Goal: Task Accomplishment & Management: Manage account settings

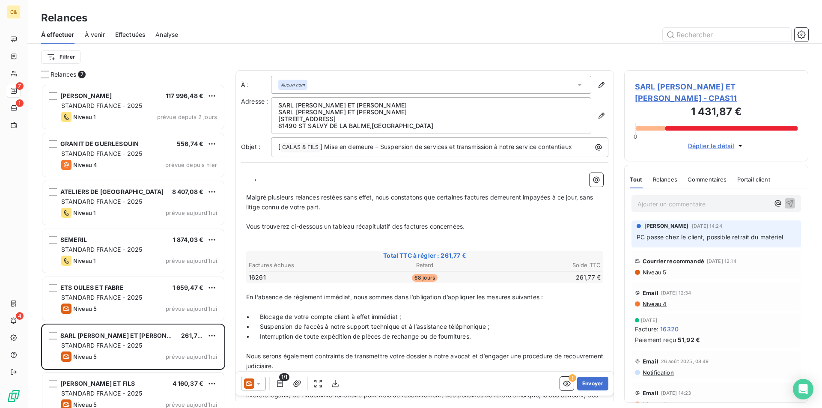
scroll to position [318, 178]
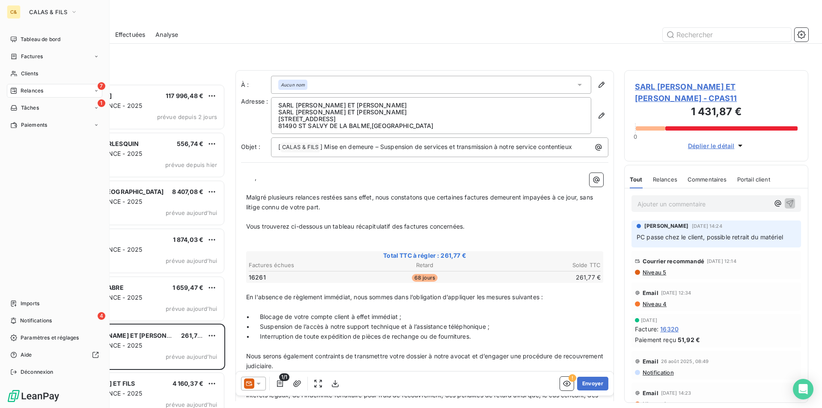
click at [17, 86] on div "7 Relances" at bounding box center [55, 91] width 96 height 14
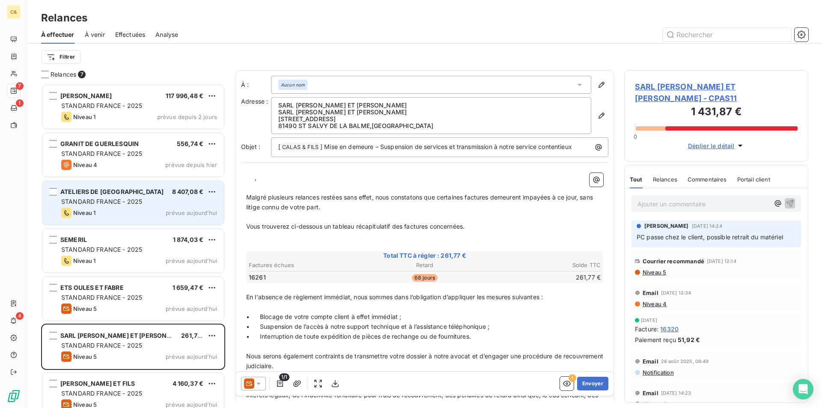
click at [158, 201] on div "STANDARD FRANCE - 2025" at bounding box center [139, 201] width 156 height 9
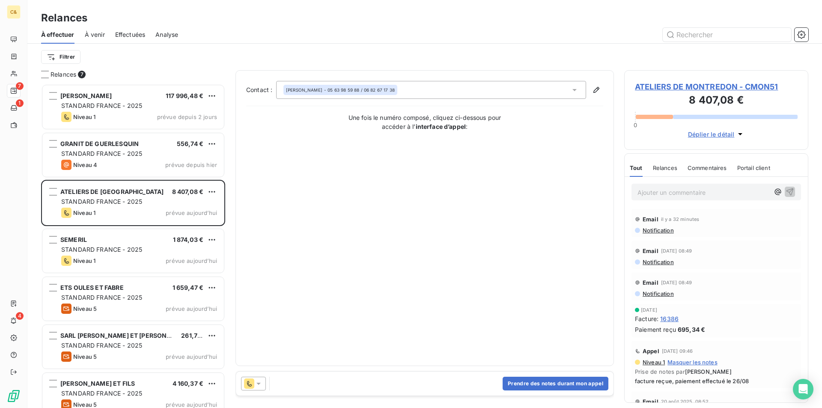
click at [693, 84] on span "ATELIERS DE MONTREDON - CMON51" at bounding box center [716, 87] width 163 height 12
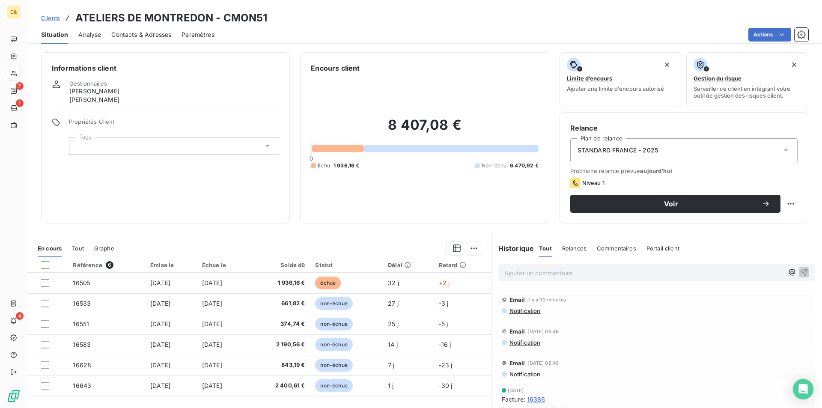
click at [134, 36] on span "Contacts & Adresses" at bounding box center [141, 34] width 60 height 9
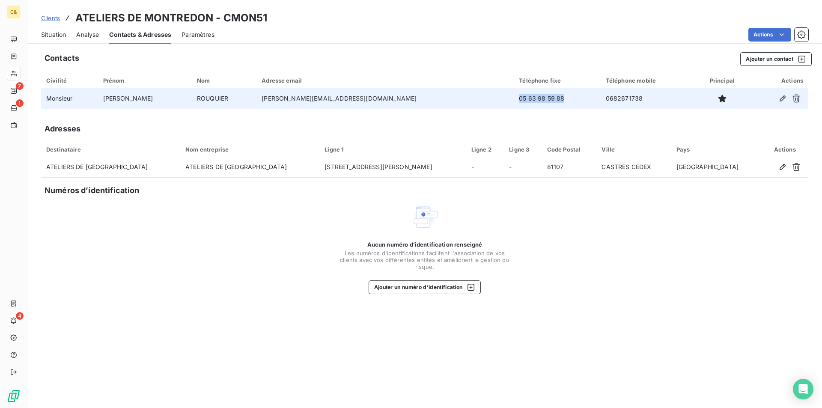
drag, startPoint x: 487, startPoint y: 100, endPoint x: 435, endPoint y: 104, distance: 52.9
click at [514, 104] on td "05 63 98 59 88" at bounding box center [557, 98] width 87 height 21
copy td "05 63 98 59 88"
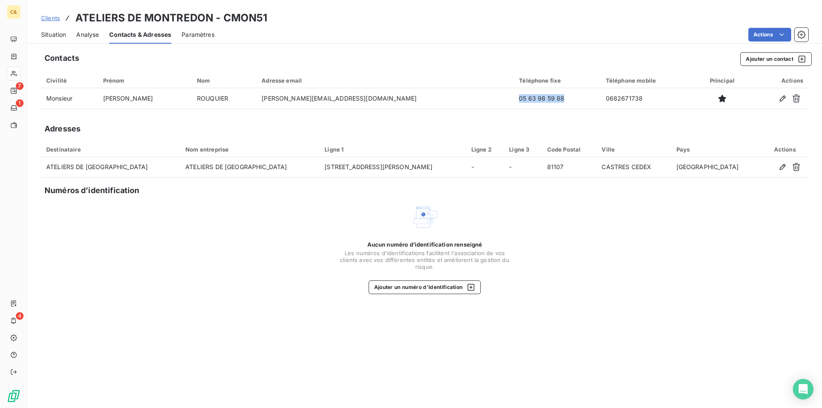
drag, startPoint x: 56, startPoint y: 33, endPoint x: 112, endPoint y: 41, distance: 56.7
click at [56, 33] on span "Situation" at bounding box center [53, 34] width 25 height 9
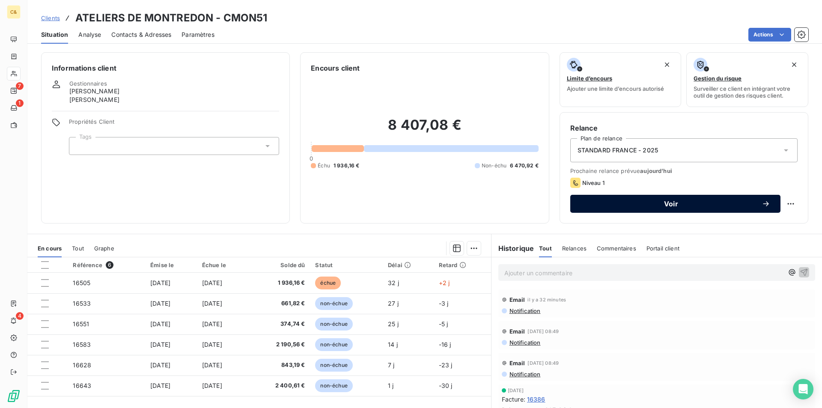
click at [640, 206] on span "Voir" at bounding box center [671, 203] width 181 height 7
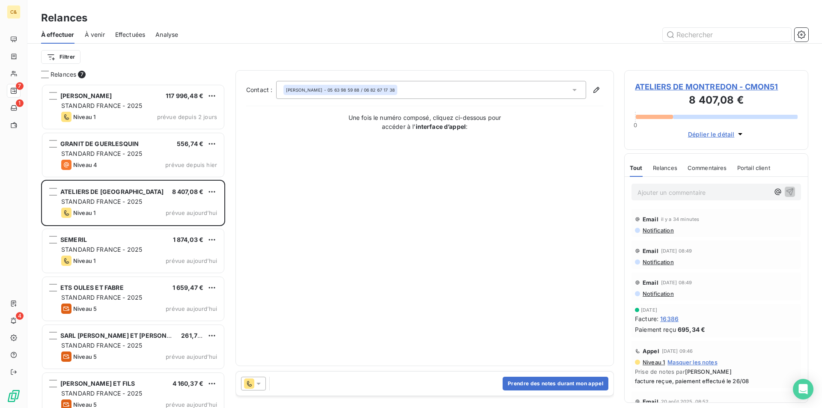
scroll to position [318, 178]
click at [552, 380] on button "Prendre des notes durant mon appel" at bounding box center [556, 384] width 106 height 14
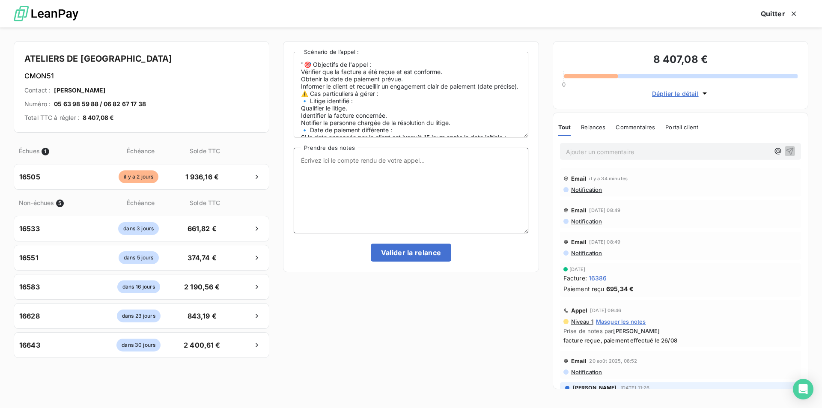
click at [359, 162] on textarea "Prendre des notes" at bounding box center [411, 191] width 234 height 86
type textarea "Promesse de paiement fin de la semaine"
click at [405, 253] on button "Valider la relance" at bounding box center [411, 253] width 81 height 18
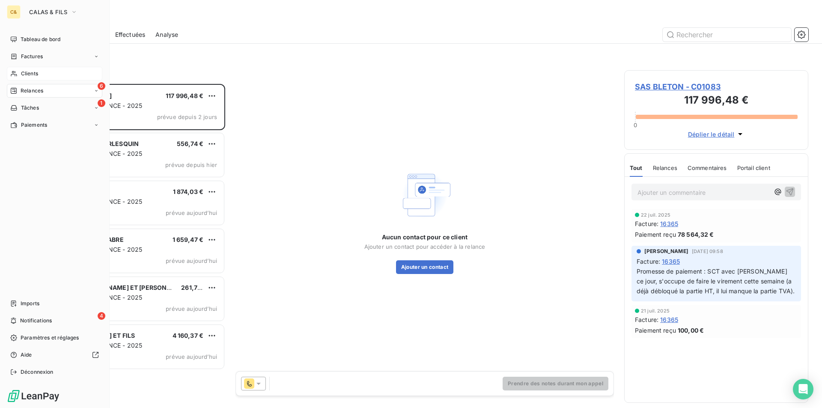
click at [30, 73] on span "Clients" at bounding box center [29, 74] width 17 height 8
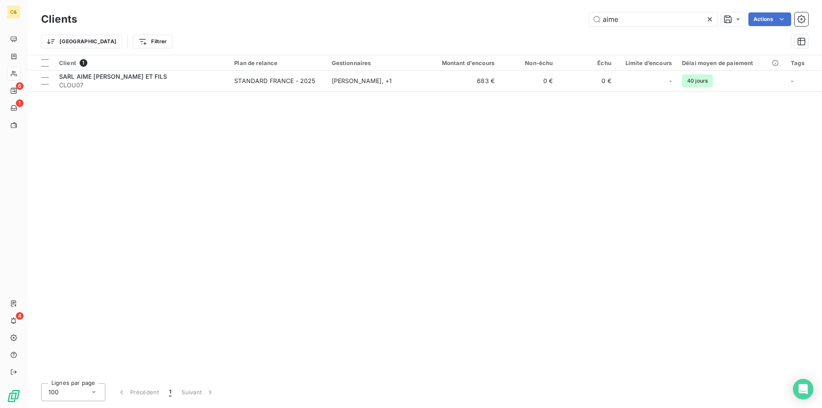
drag, startPoint x: 631, startPoint y: 19, endPoint x: 569, endPoint y: 27, distance: 62.2
click at [569, 27] on div "Clients aime Actions" at bounding box center [425, 19] width 768 height 18
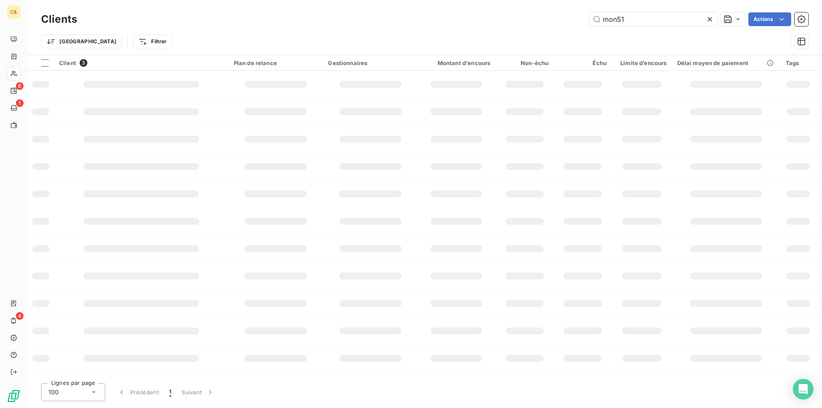
type input "mon51"
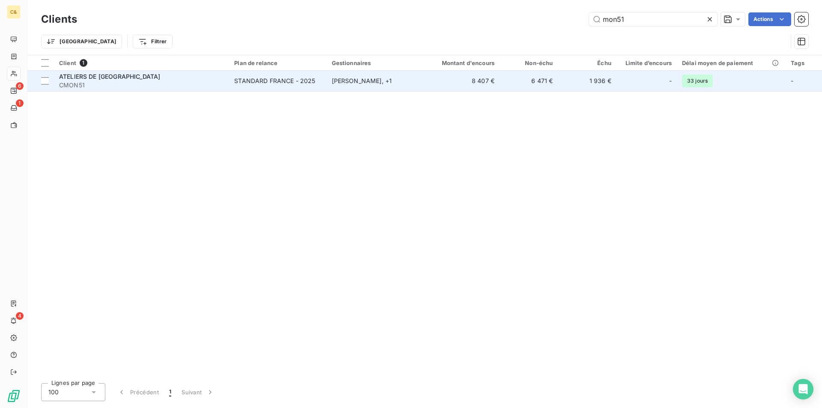
click at [212, 76] on div "ATELIERS DE [GEOGRAPHIC_DATA]" at bounding box center [141, 76] width 165 height 9
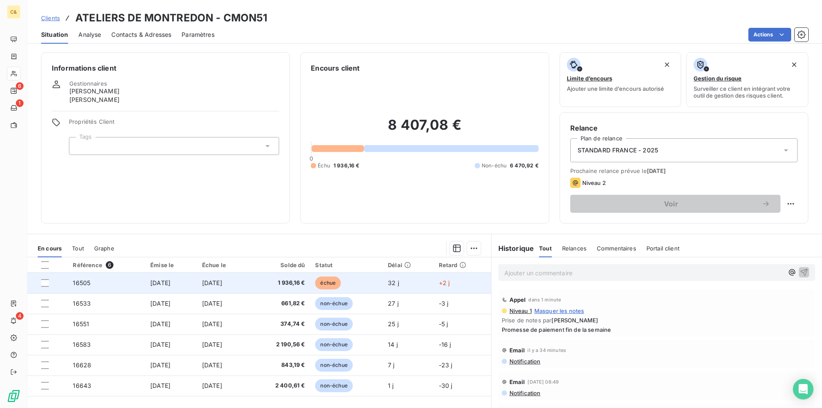
click at [249, 285] on td "[DATE]" at bounding box center [223, 283] width 52 height 21
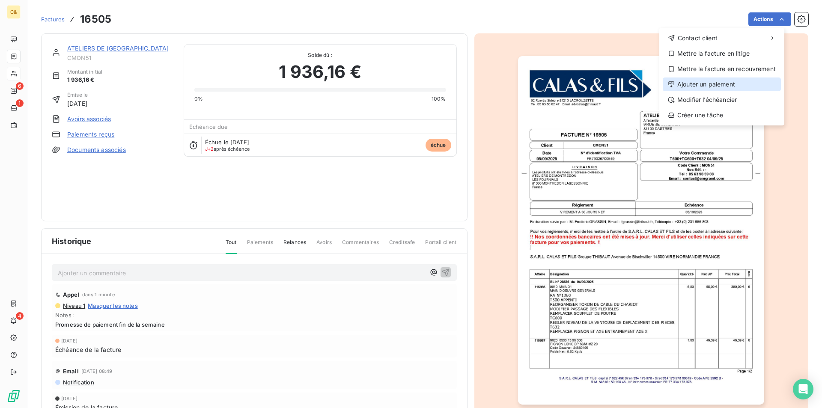
click at [698, 83] on div "Ajouter un paiement" at bounding box center [722, 85] width 118 height 14
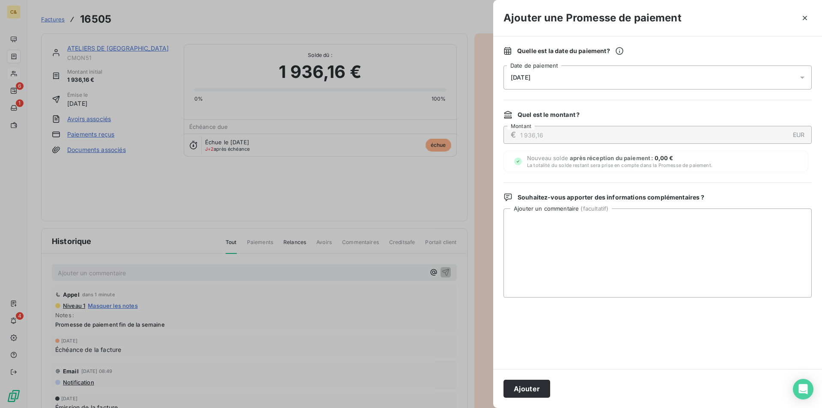
click at [543, 83] on div "[DATE]" at bounding box center [658, 78] width 308 height 24
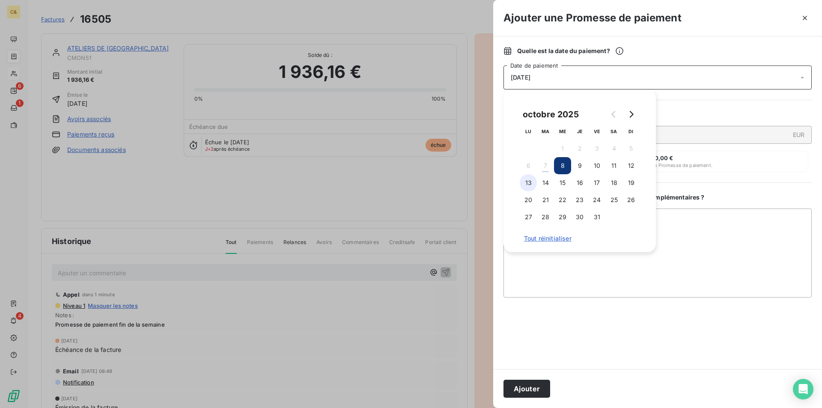
click at [529, 183] on button "13" at bounding box center [528, 182] width 17 height 17
click at [529, 389] on button "Ajouter" at bounding box center [527, 389] width 47 height 18
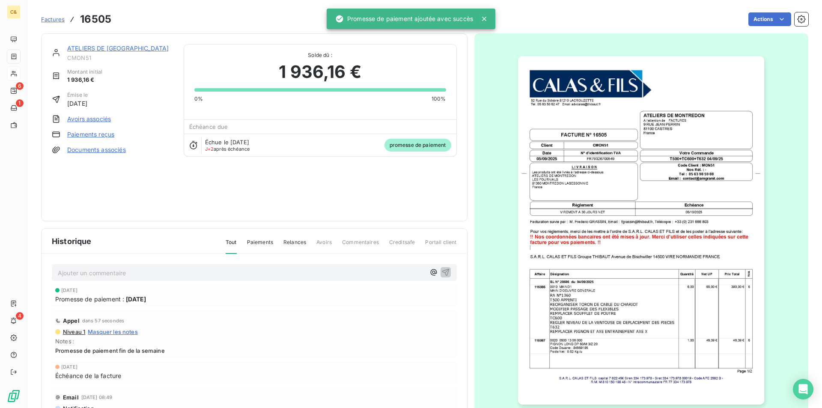
drag, startPoint x: 128, startPoint y: 48, endPoint x: 136, endPoint y: 57, distance: 11.8
click at [128, 48] on link "ATELIERS DE [GEOGRAPHIC_DATA]" at bounding box center [118, 48] width 102 height 7
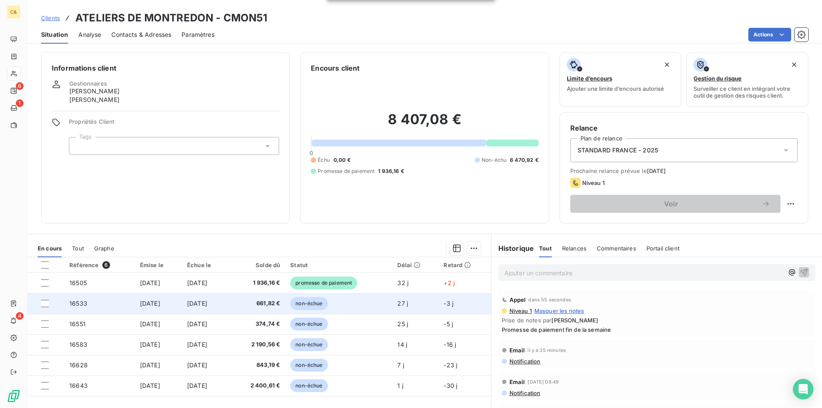
click at [230, 302] on td "[DATE]" at bounding box center [206, 303] width 48 height 21
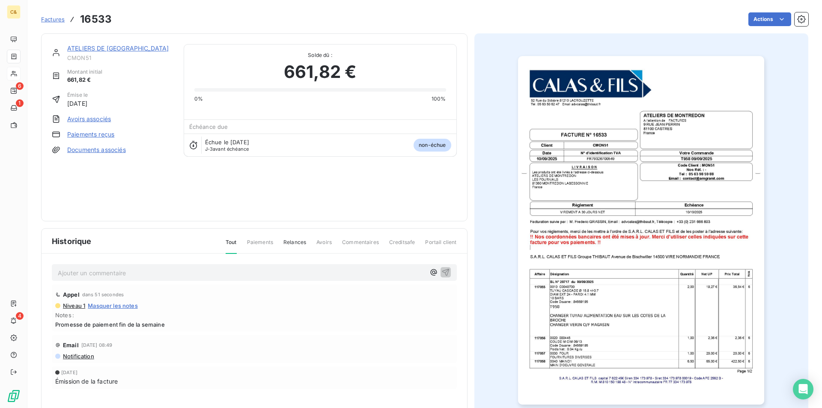
click at [778, 24] on html "C& 6 1 4 Factures 16533 Actions ATELIERS DE MONTREDON CMON51 Montant initial 66…" at bounding box center [411, 204] width 822 height 408
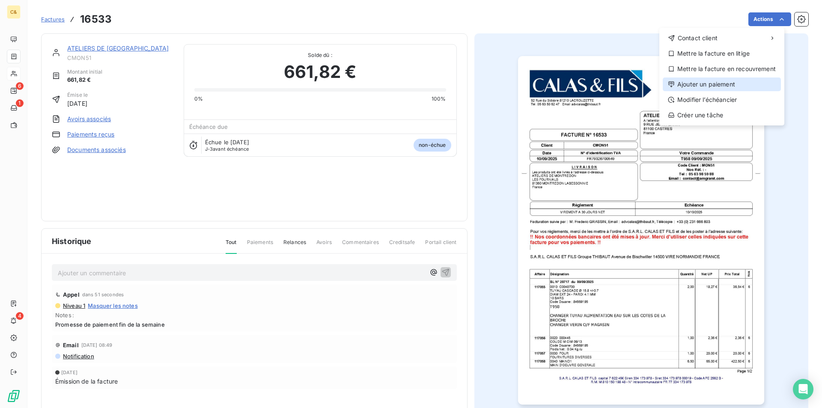
click at [702, 83] on div "Ajouter un paiement" at bounding box center [722, 85] width 118 height 14
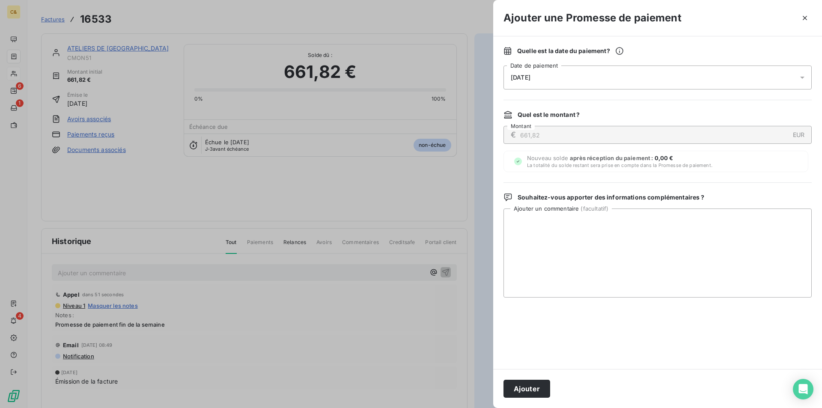
click at [538, 72] on div "[DATE]" at bounding box center [658, 78] width 308 height 24
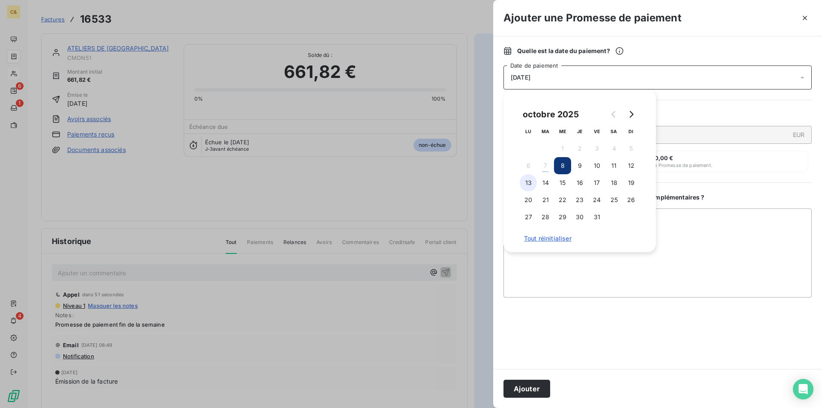
drag, startPoint x: 529, startPoint y: 179, endPoint x: 522, endPoint y: 187, distance: 10.6
click at [529, 179] on button "13" at bounding box center [528, 182] width 17 height 17
click at [534, 386] on button "Ajouter" at bounding box center [527, 389] width 47 height 18
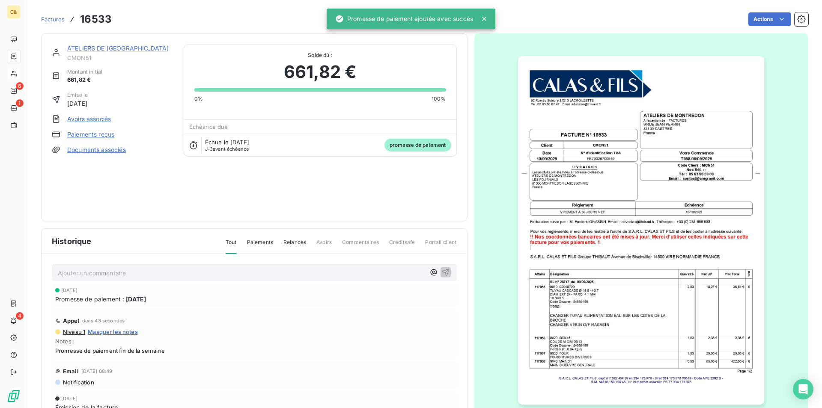
drag, startPoint x: 89, startPoint y: 48, endPoint x: 110, endPoint y: 54, distance: 22.0
click at [89, 48] on link "ATELIERS DE [GEOGRAPHIC_DATA]" at bounding box center [118, 48] width 102 height 7
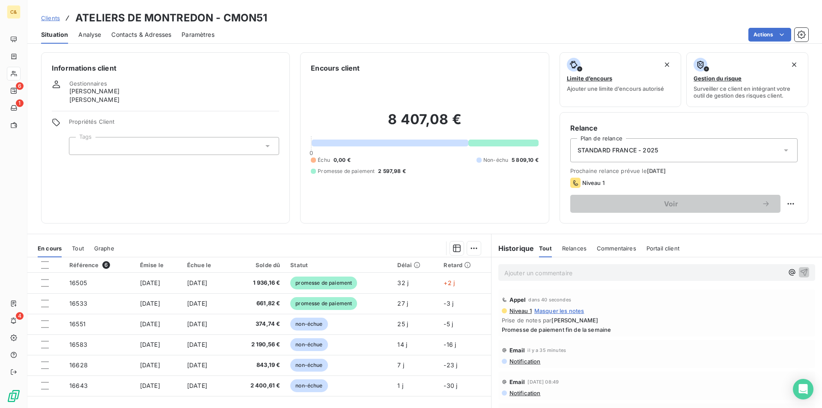
click at [359, 325] on td "non-échue" at bounding box center [338, 324] width 107 height 21
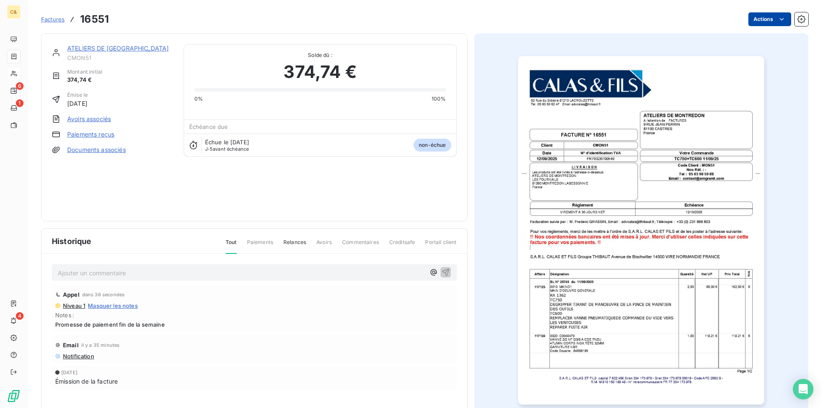
click at [780, 20] on html "C& 6 1 4 Factures 16551 Actions ATELIERS DE MONTREDON CMON51 Montant initial 37…" at bounding box center [411, 204] width 822 height 408
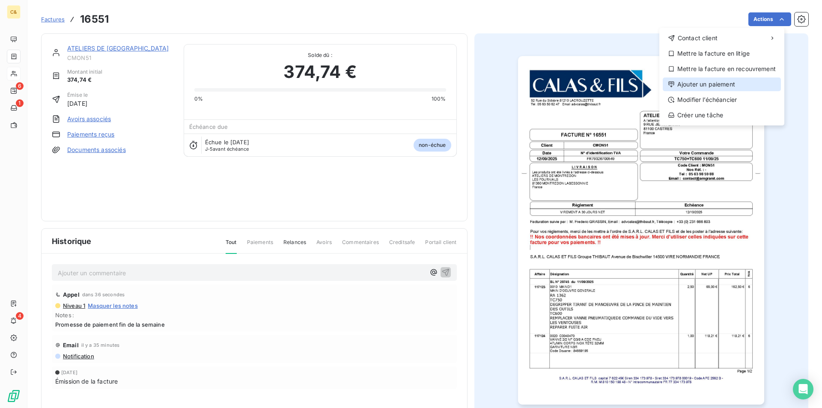
click at [705, 82] on div "Ajouter un paiement" at bounding box center [722, 85] width 118 height 14
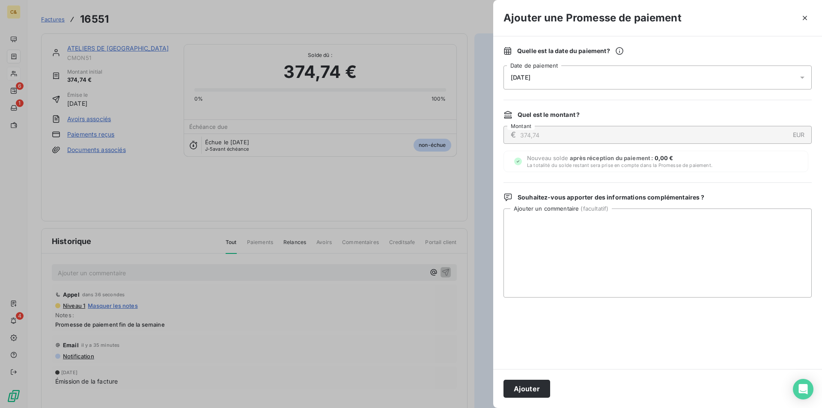
click at [538, 71] on div "[DATE]" at bounding box center [658, 78] width 308 height 24
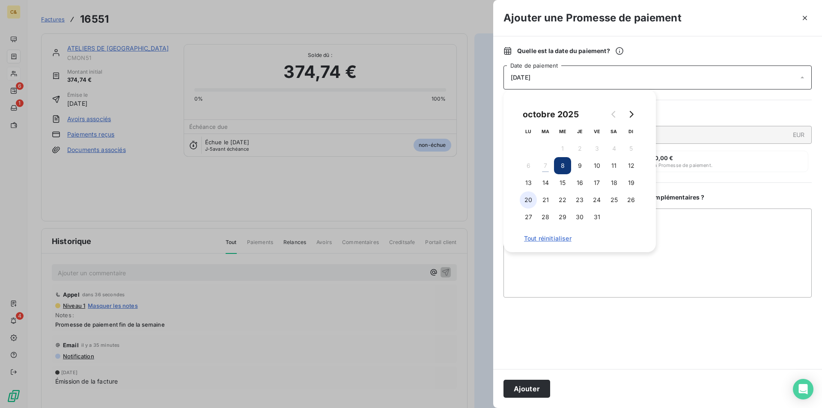
click at [528, 181] on button "13" at bounding box center [528, 182] width 17 height 17
click at [536, 388] on button "Ajouter" at bounding box center [527, 389] width 47 height 18
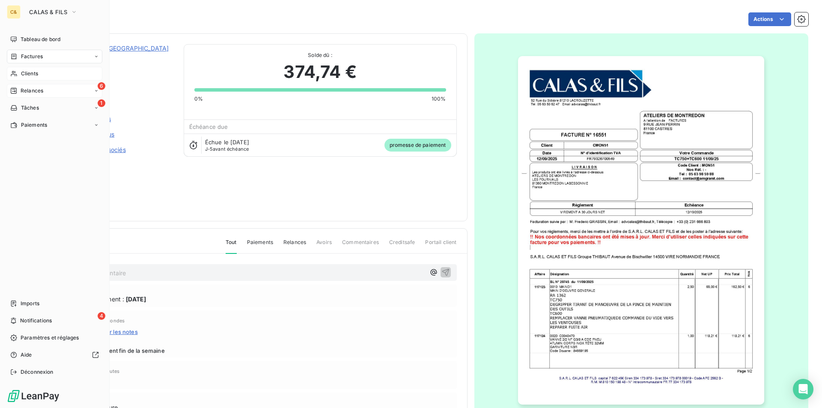
click at [22, 90] on span "Relances" at bounding box center [32, 91] width 23 height 8
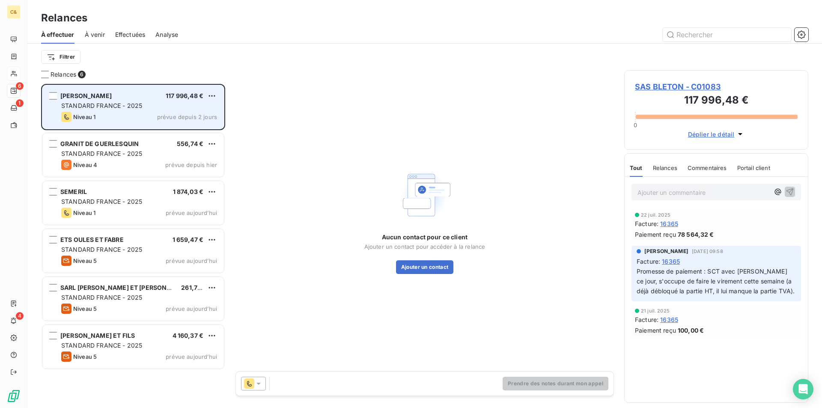
scroll to position [318, 178]
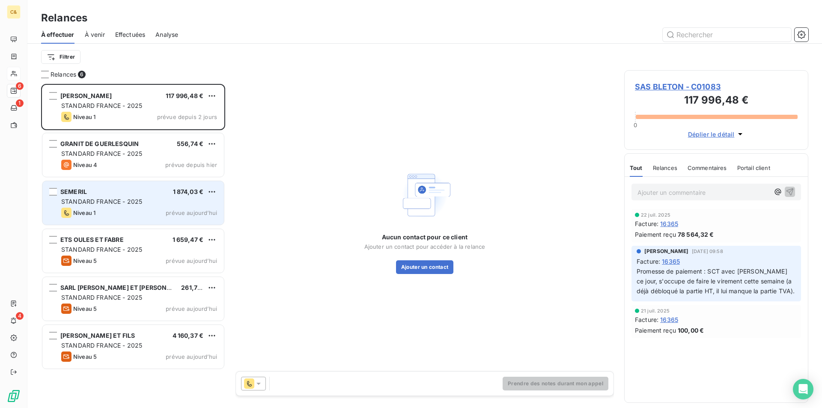
click at [132, 204] on span "STANDARD FRANCE - 2025" at bounding box center [101, 201] width 81 height 7
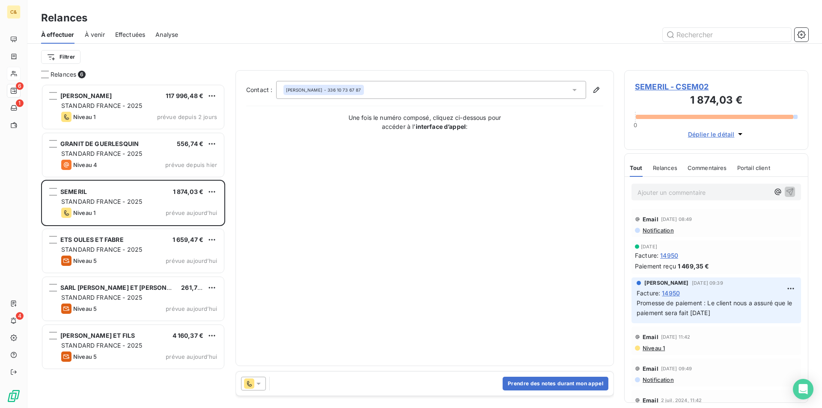
click at [681, 87] on span "SEMERIL - CSEM02" at bounding box center [716, 87] width 163 height 12
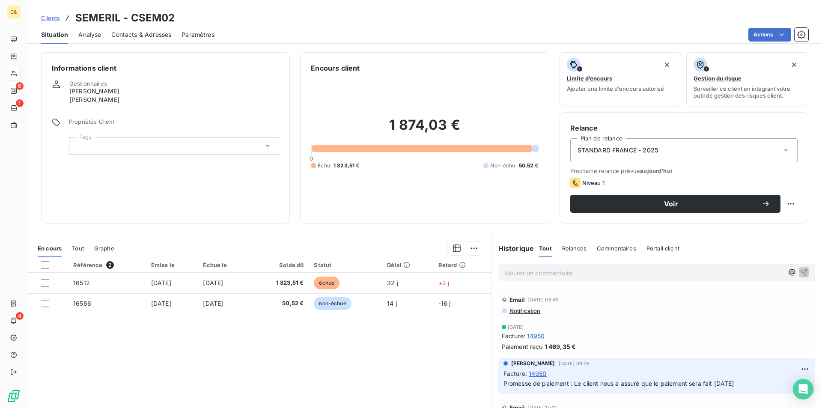
click at [165, 37] on span "Contacts & Adresses" at bounding box center [141, 34] width 60 height 9
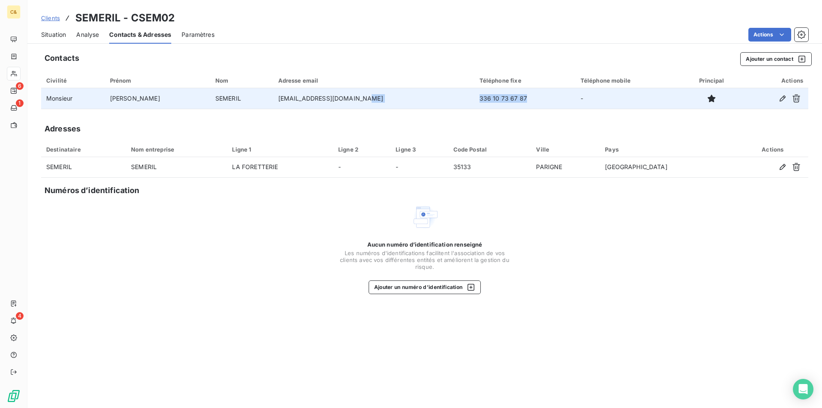
drag, startPoint x: 492, startPoint y: 98, endPoint x: 431, endPoint y: 105, distance: 61.2
click at [431, 105] on tr "Monsieur [PERSON_NAME] [PERSON_NAME][EMAIL_ADDRESS][DOMAIN_NAME] 336 10 73 67 8…" at bounding box center [425, 98] width 768 height 21
copy tr "336 10 73 67 87"
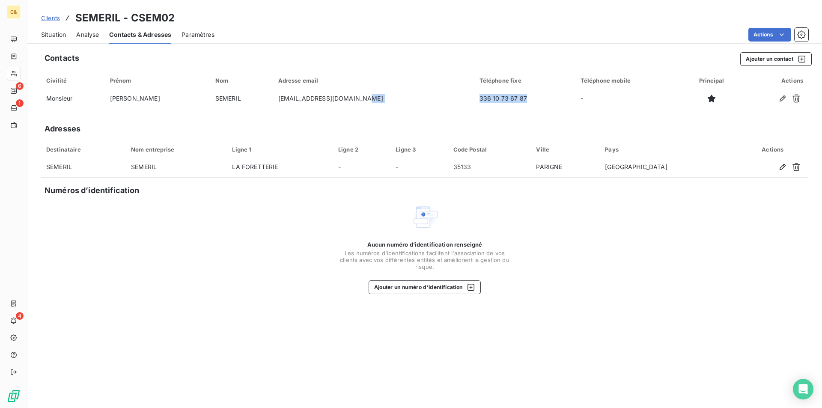
click at [55, 33] on span "Situation" at bounding box center [53, 34] width 25 height 9
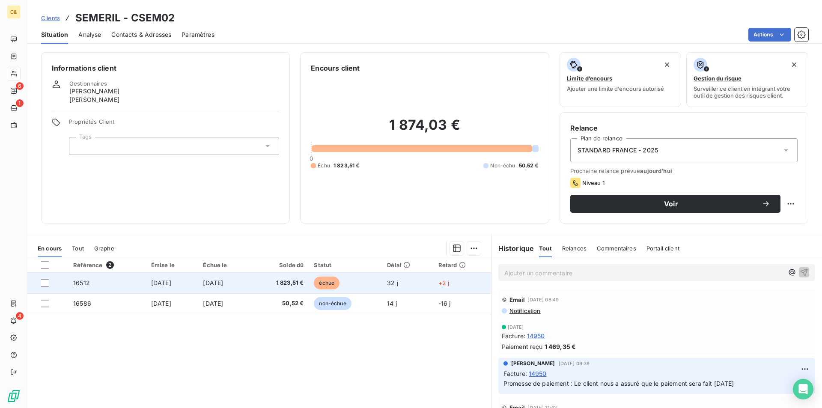
click at [251, 284] on td "[DATE]" at bounding box center [224, 283] width 53 height 21
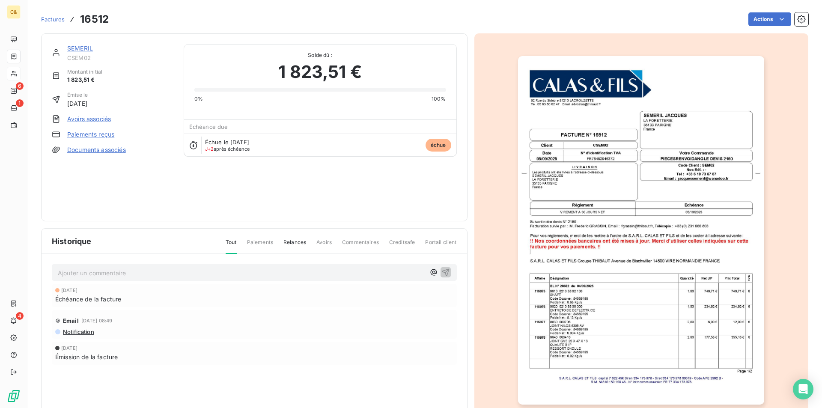
click at [84, 49] on link "SEMERIL" at bounding box center [80, 48] width 26 height 7
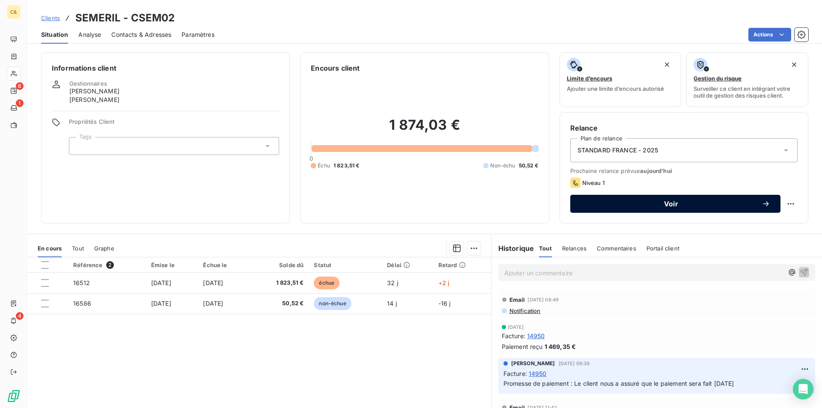
click at [652, 208] on button "Voir" at bounding box center [676, 204] width 210 height 18
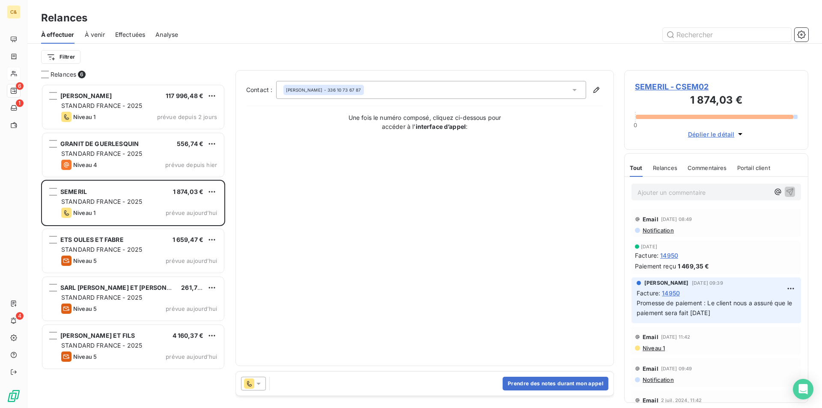
scroll to position [318, 178]
click at [560, 385] on button "Prendre des notes durant mon appel" at bounding box center [556, 384] width 106 height 14
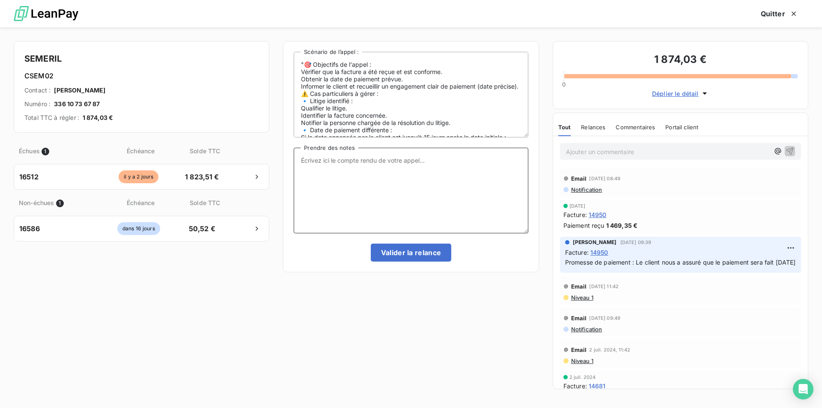
click at [332, 166] on textarea "Prendre des notes" at bounding box center [411, 191] width 234 height 86
type textarea "Promesse de paiement au plus tard le 13/10"
click at [420, 256] on button "Valider la relance" at bounding box center [411, 253] width 81 height 18
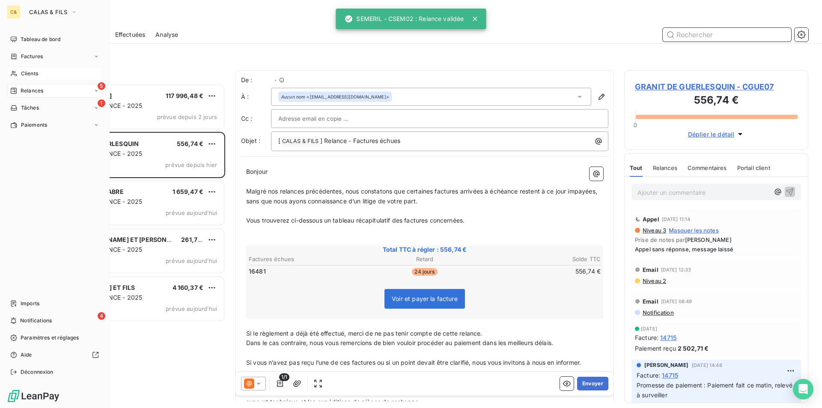
scroll to position [318, 178]
click at [22, 74] on span "Clients" at bounding box center [29, 74] width 17 height 8
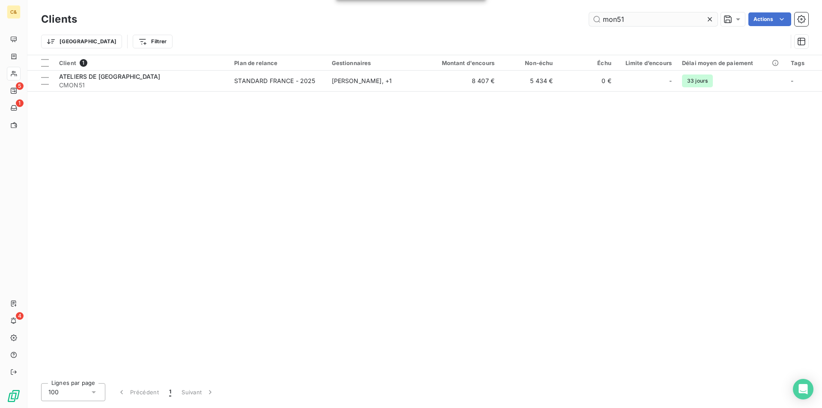
drag, startPoint x: 642, startPoint y: 21, endPoint x: 593, endPoint y: 21, distance: 48.8
click at [586, 23] on div "mon51 Actions" at bounding box center [447, 19] width 721 height 14
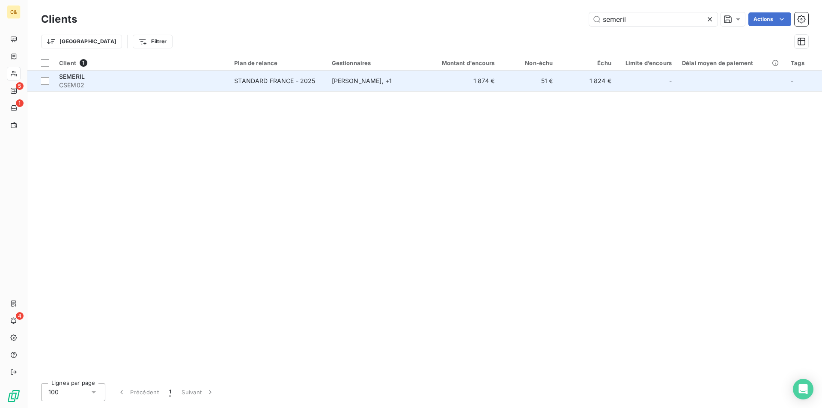
type input "semeril"
click at [332, 90] on td "[PERSON_NAME] , + 1" at bounding box center [374, 81] width 95 height 21
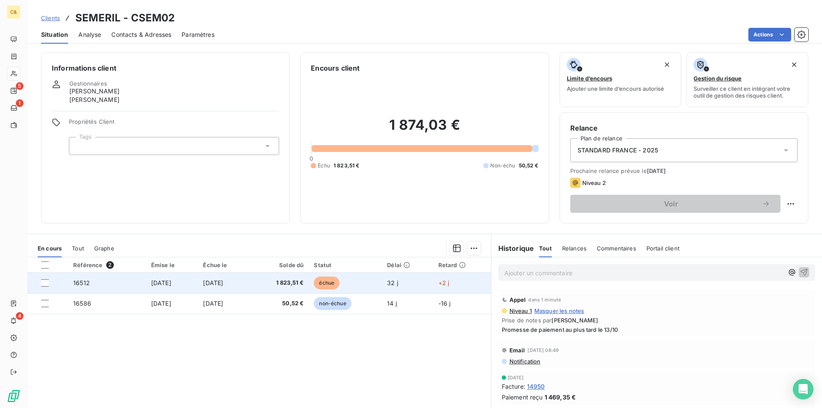
click at [270, 288] on td "1 823,51 €" at bounding box center [280, 283] width 58 height 21
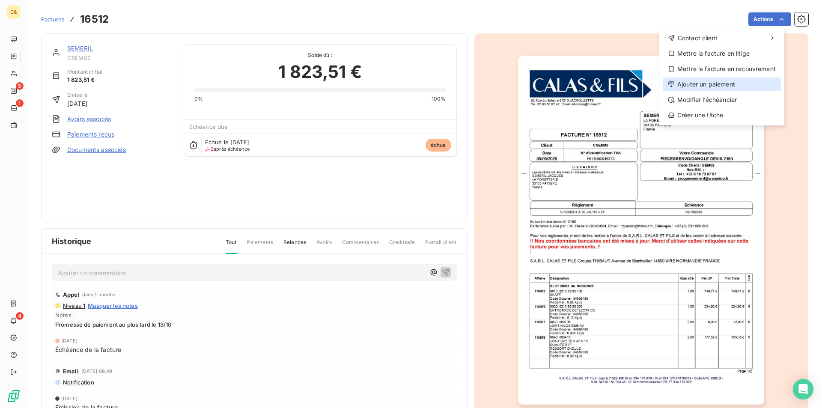
click at [706, 85] on div "Ajouter un paiement" at bounding box center [722, 85] width 118 height 14
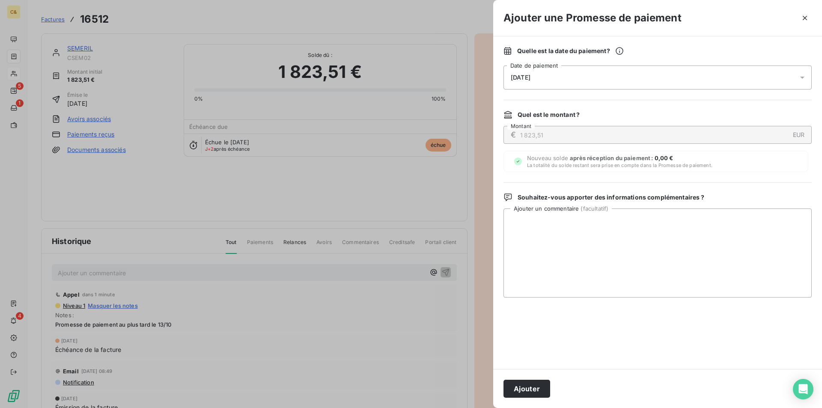
click at [557, 78] on div "[DATE]" at bounding box center [658, 78] width 308 height 24
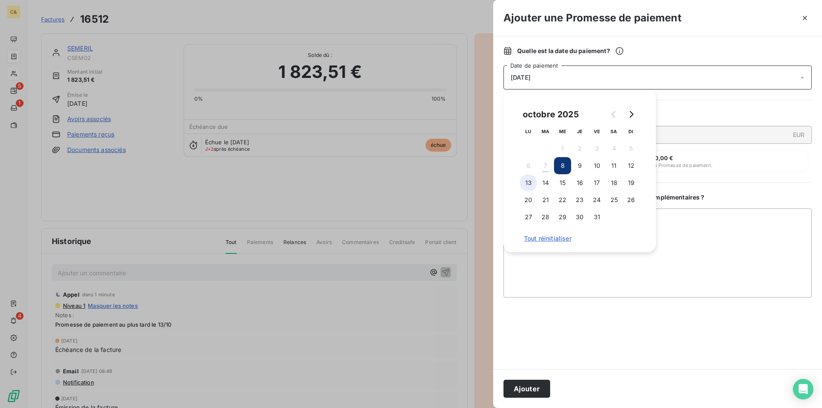
click at [530, 186] on button "13" at bounding box center [528, 182] width 17 height 17
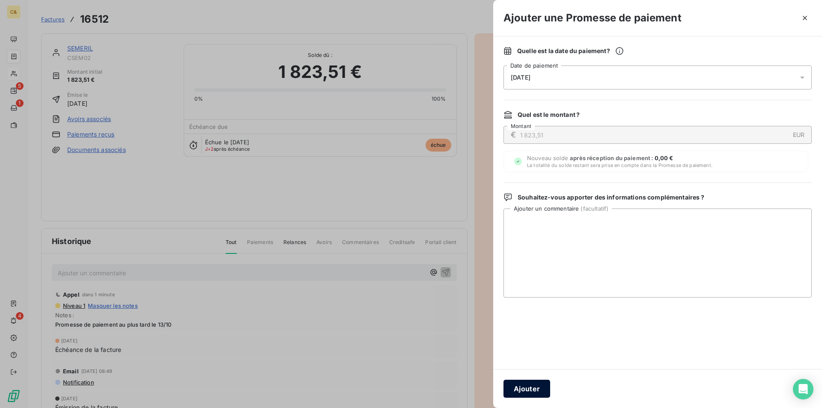
drag, startPoint x: 539, startPoint y: 393, endPoint x: 531, endPoint y: 389, distance: 8.8
click at [539, 393] on button "Ajouter" at bounding box center [527, 389] width 47 height 18
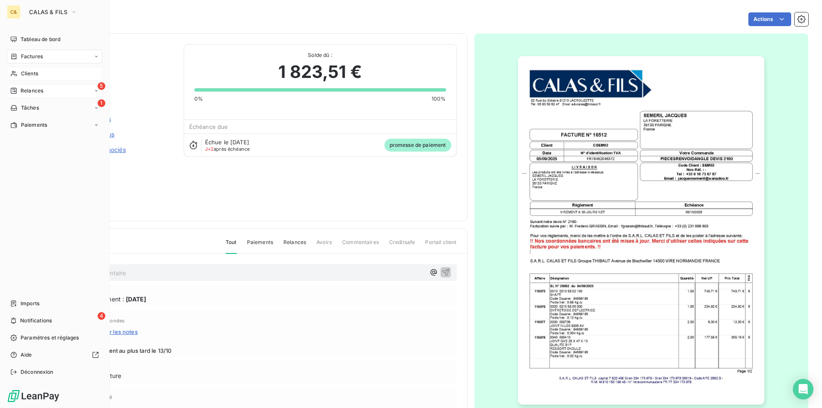
click at [28, 90] on span "Relances" at bounding box center [32, 91] width 23 height 8
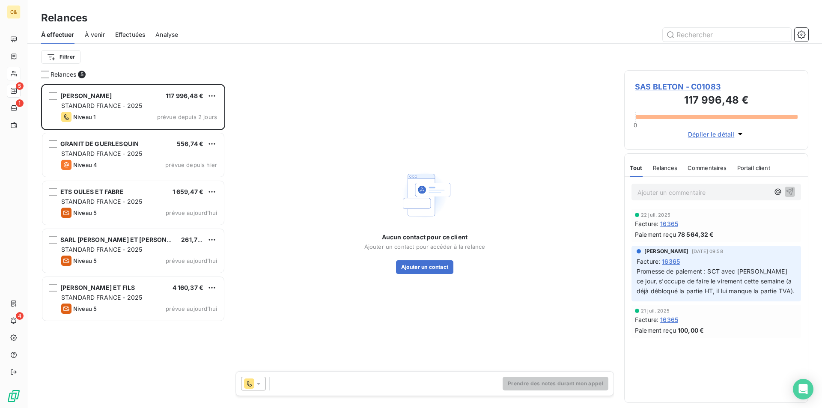
scroll to position [318, 178]
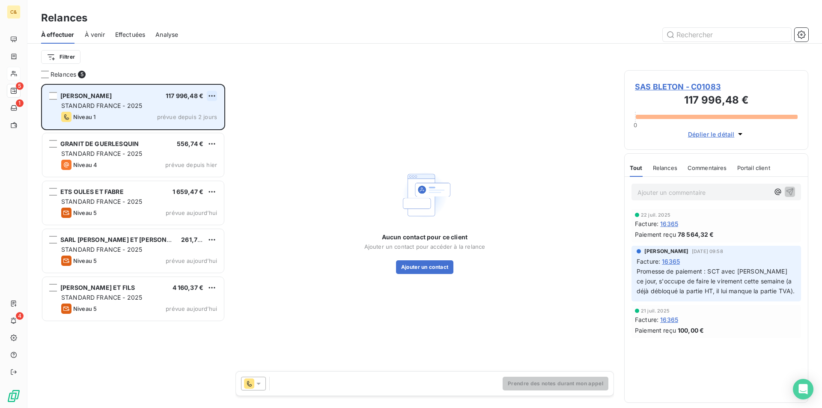
click at [212, 97] on html "C& 5 1 4 Relances À effectuer À venir Effectuées Analyse Filtrer Relances 5 SAS…" at bounding box center [411, 204] width 822 height 408
click at [186, 116] on div "Replanifier cette action" at bounding box center [175, 113] width 77 height 14
select select "9"
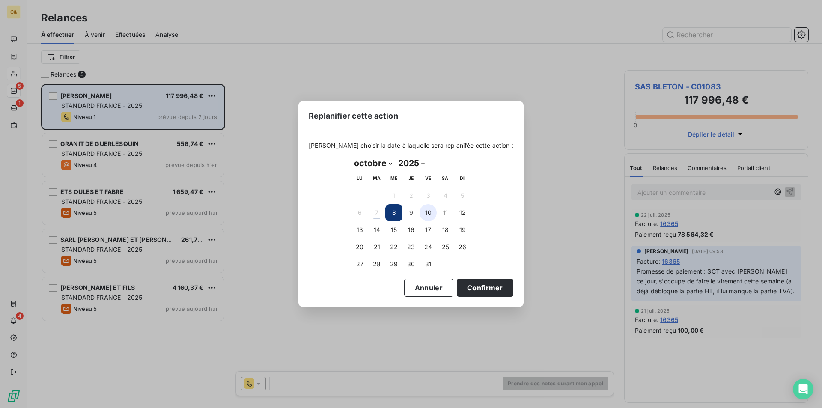
click at [426, 214] on button "10" at bounding box center [428, 212] width 17 height 17
click at [467, 290] on button "Confirmer" at bounding box center [485, 288] width 57 height 18
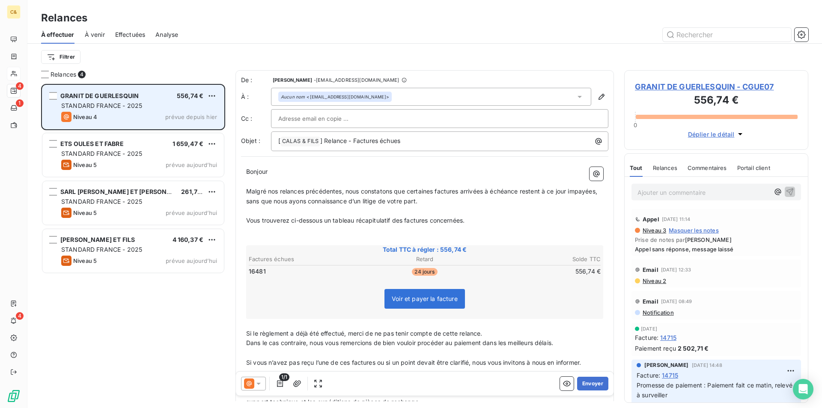
click at [144, 111] on div "GRANIT DE GUERLESQUIN 556,74 € STANDARD FRANCE - 2025 Niveau 4 prévue depuis [D…" at bounding box center [133, 107] width 182 height 44
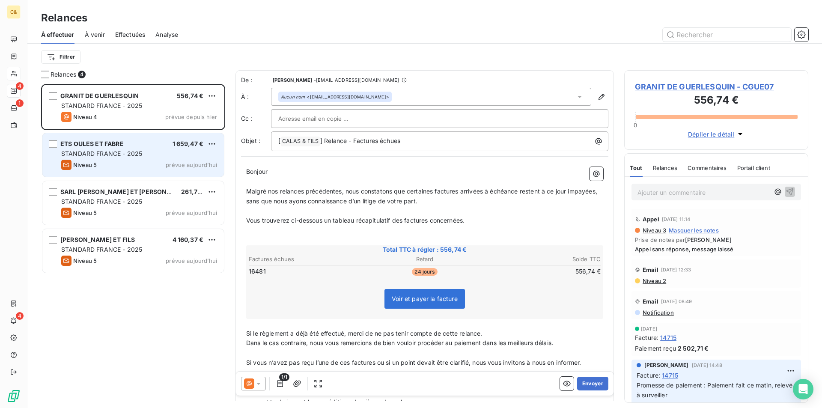
drag, startPoint x: 147, startPoint y: 160, endPoint x: 152, endPoint y: 170, distance: 11.1
click at [147, 160] on div "Niveau 5 prévue aujourd’hui" at bounding box center [139, 165] width 156 height 10
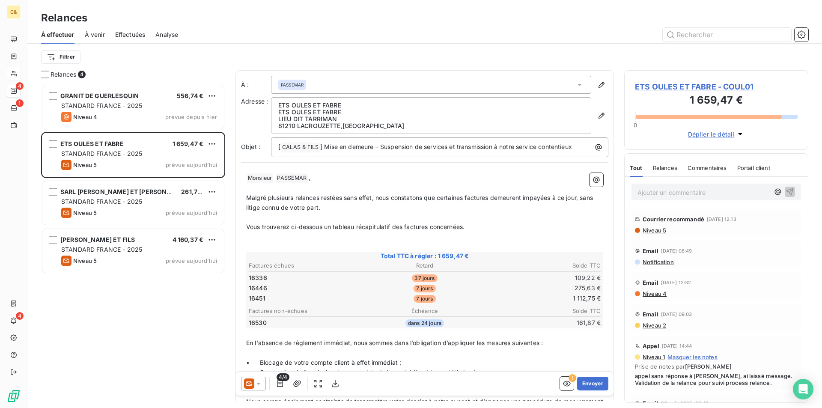
click at [696, 86] on span "ETS OULES ET FABRE - COUL01" at bounding box center [716, 87] width 163 height 12
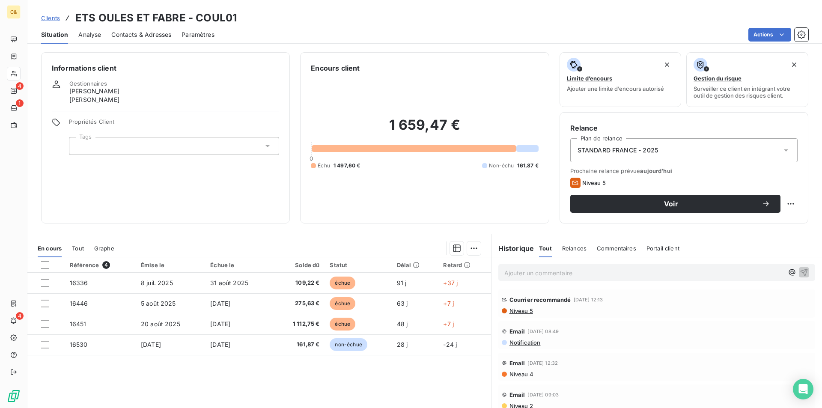
click at [133, 35] on span "Contacts & Adresses" at bounding box center [141, 34] width 60 height 9
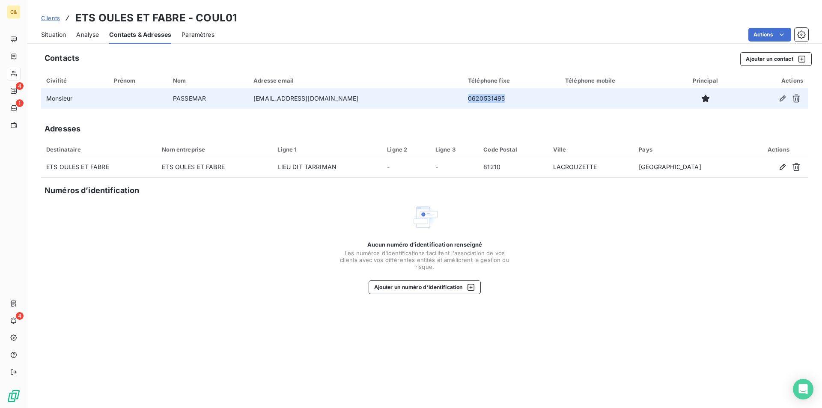
drag, startPoint x: 490, startPoint y: 99, endPoint x: 449, endPoint y: 100, distance: 40.3
click at [463, 100] on td "0620531495" at bounding box center [511, 98] width 97 height 21
copy td "0620531495"
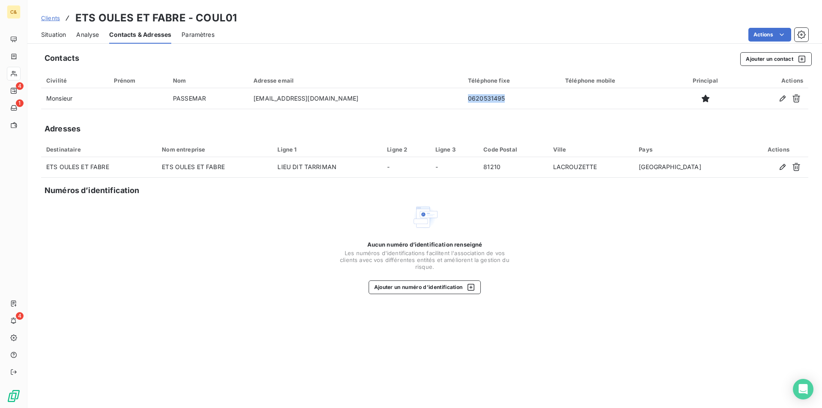
click at [57, 35] on span "Situation" at bounding box center [53, 34] width 25 height 9
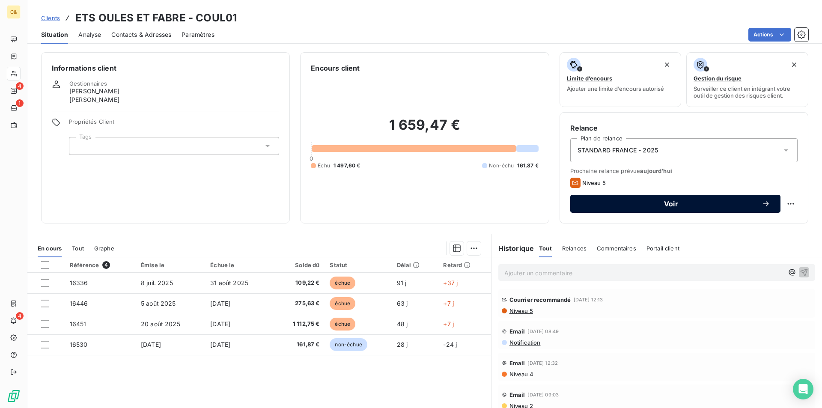
drag, startPoint x: 669, startPoint y: 203, endPoint x: 651, endPoint y: 208, distance: 18.4
click at [669, 203] on span "Voir" at bounding box center [671, 203] width 181 height 7
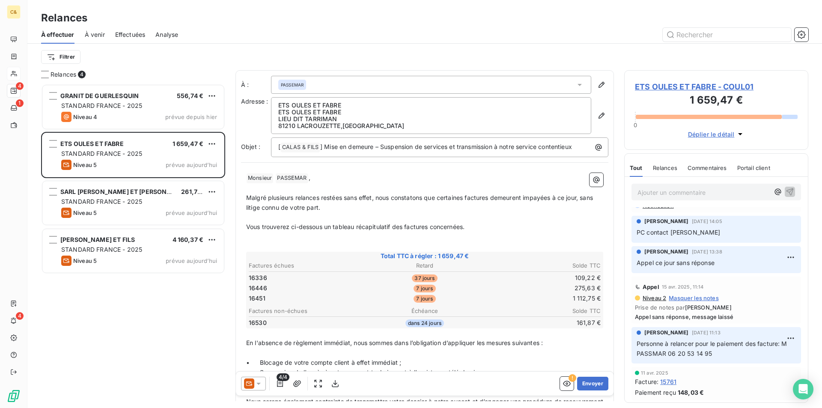
scroll to position [1071, 0]
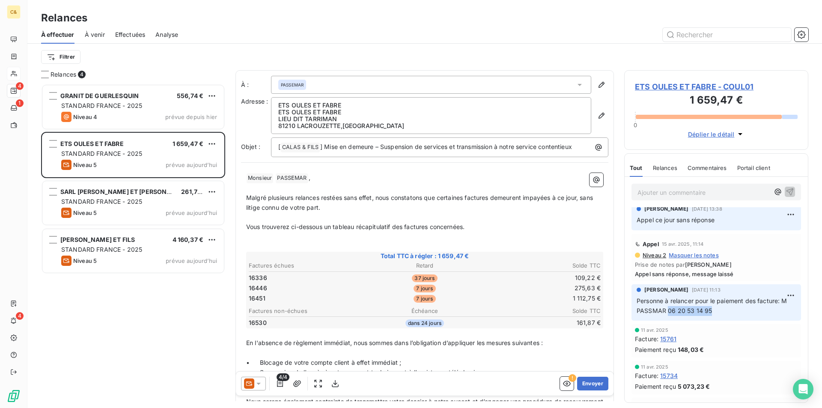
drag, startPoint x: 711, startPoint y: 317, endPoint x: 667, endPoint y: 315, distance: 44.2
click at [667, 315] on p "Personne à relancer pour le paiement des facture: M PASSMAR 06 20 53 14 95" at bounding box center [716, 306] width 159 height 20
copy span "06 20 53 14 95"
click at [654, 83] on span "ETS OULES ET FABRE - COUL01" at bounding box center [716, 87] width 163 height 12
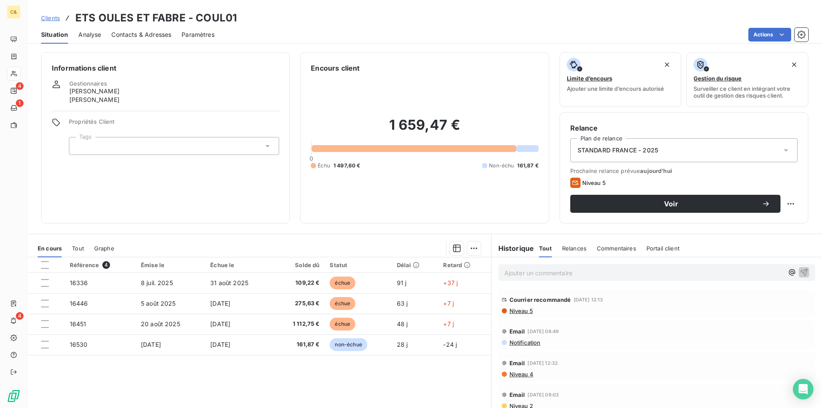
click at [130, 34] on span "Contacts & Adresses" at bounding box center [141, 34] width 60 height 9
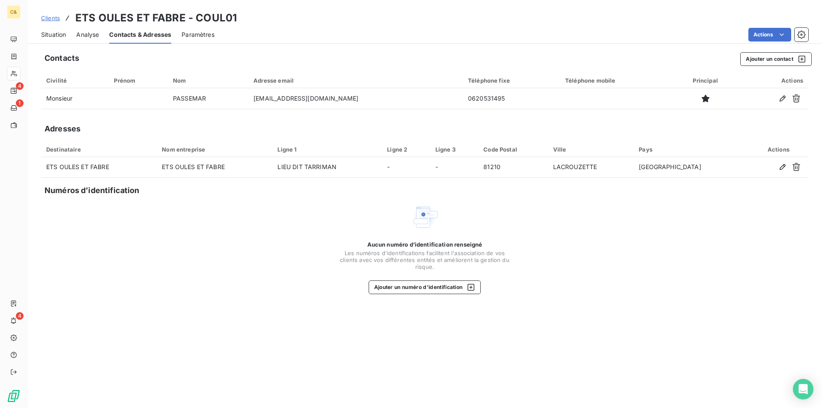
drag, startPoint x: 54, startPoint y: 35, endPoint x: 38, endPoint y: 44, distance: 19.0
click at [54, 35] on span "Situation" at bounding box center [53, 34] width 25 height 9
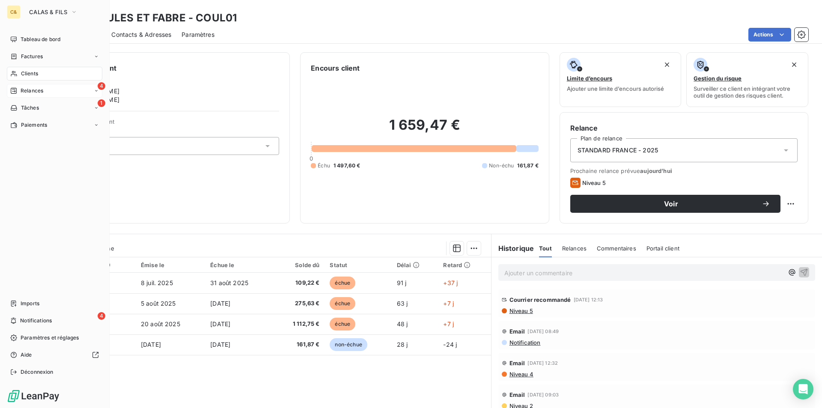
click at [21, 93] on span "Relances" at bounding box center [32, 91] width 23 height 8
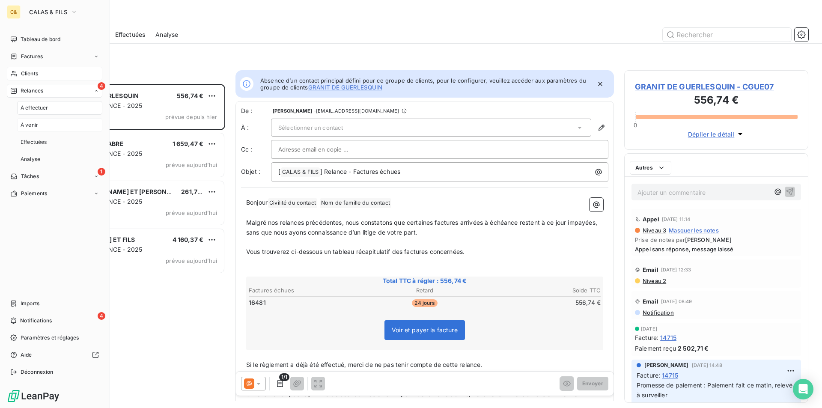
scroll to position [318, 178]
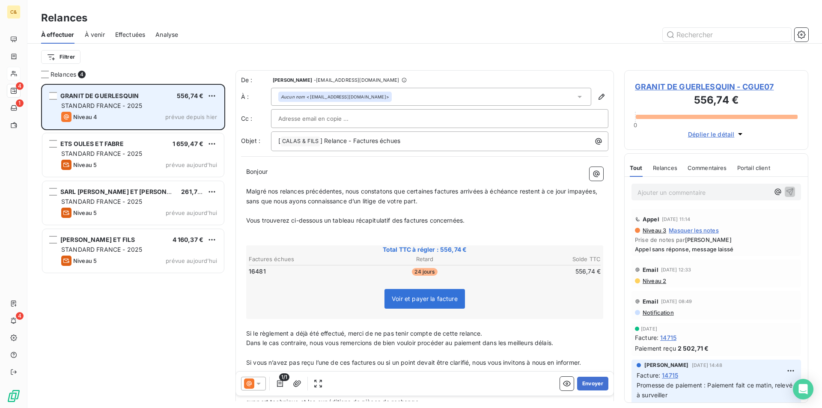
click at [156, 109] on div "STANDARD FRANCE - 2025" at bounding box center [139, 106] width 156 height 9
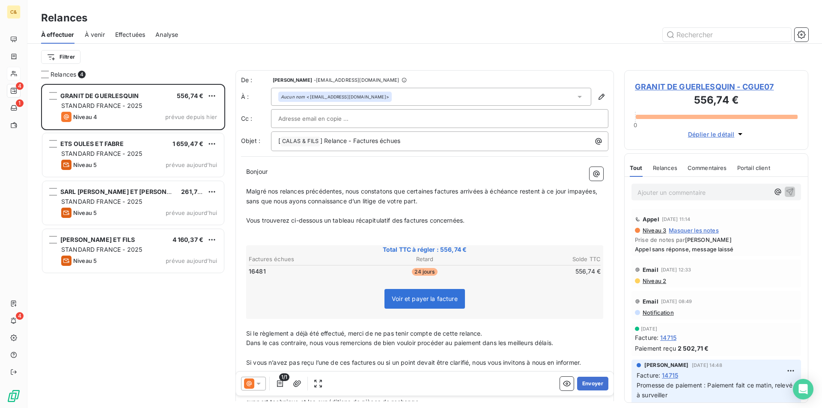
click at [672, 84] on span "GRANIT DE GUERLESQUIN - CGUE07" at bounding box center [716, 87] width 163 height 12
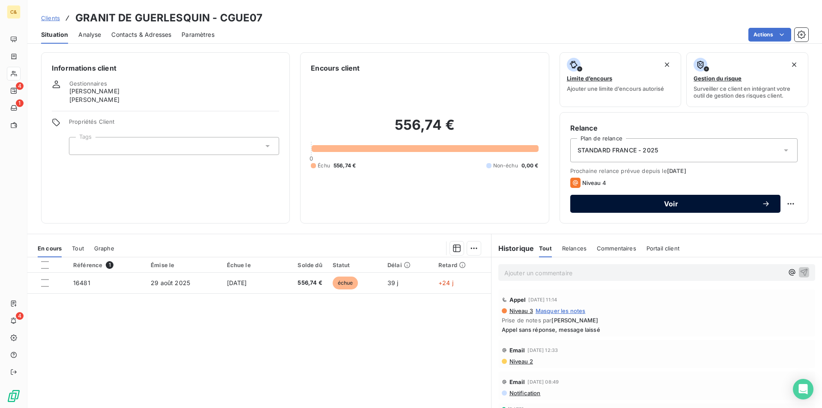
click at [619, 209] on button "Voir" at bounding box center [676, 204] width 210 height 18
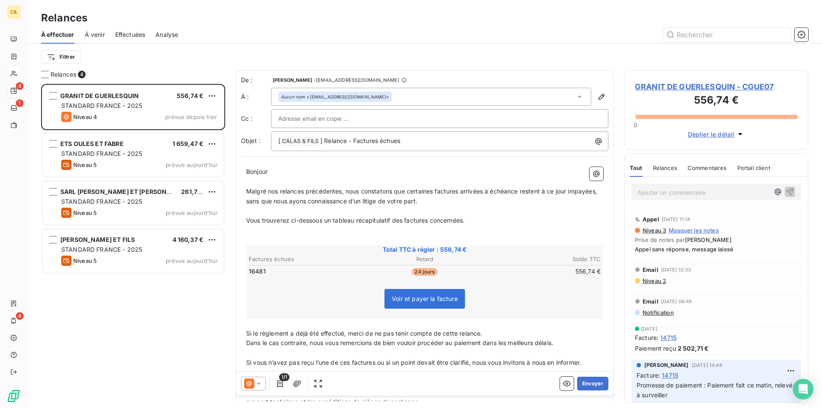
scroll to position [318, 178]
click at [669, 192] on p "Ajouter un commentaire ﻿" at bounding box center [704, 192] width 132 height 11
click at [676, 90] on span "GRANIT DE GUERLESQUIN - CGUE07" at bounding box center [716, 87] width 163 height 12
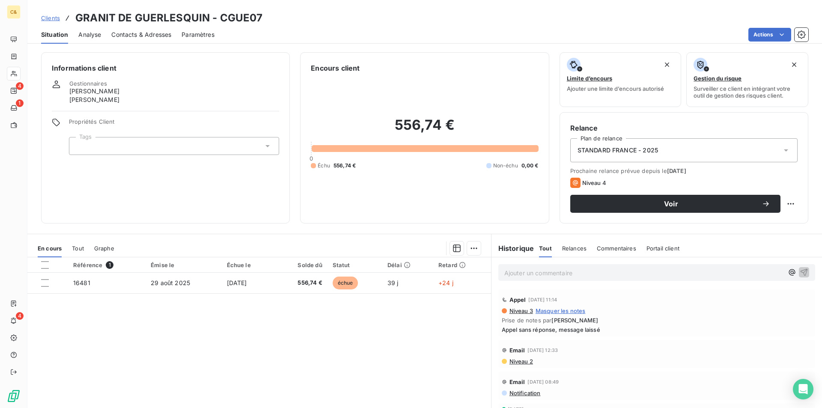
click at [554, 271] on p "Ajouter un commentaire ﻿" at bounding box center [644, 273] width 279 height 11
click at [683, 274] on span "Eu [PERSON_NAME], en charge des factures fournisseurs- Promesse d epaiement" at bounding box center [622, 272] width 235 height 7
click at [722, 275] on p "Eu [PERSON_NAME], en charge des factures fournisseurs- Promesse de paiement" at bounding box center [644, 273] width 279 height 10
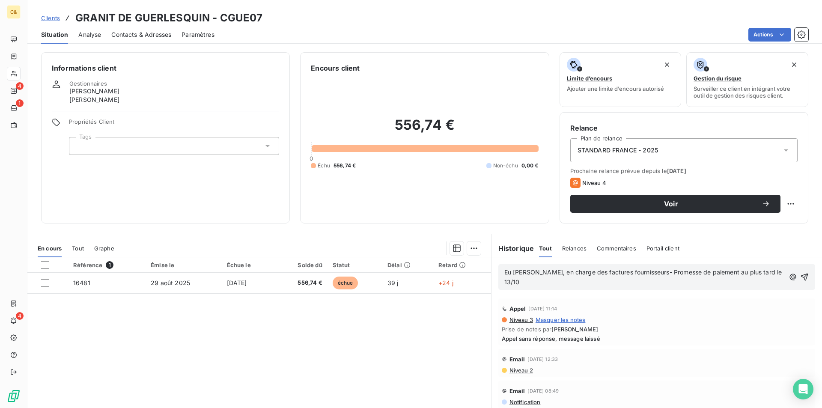
click at [532, 273] on span "Eu [PERSON_NAME], en charge des factures fournisseurs- Promesse de paiement au …" at bounding box center [645, 277] width 280 height 17
click at [640, 272] on span "Eu [PERSON_NAME], en charge des factures fournisseurs- Promesse de paiement au …" at bounding box center [645, 277] width 280 height 17
click at [679, 274] on span "Eu [PERSON_NAME], en charge des factures fournisseurs sur le 02 96 83 58 32- Pr…" at bounding box center [642, 277] width 275 height 17
click at [593, 283] on p "Eu [PERSON_NAME], en charge des factures fournisseurs sur le 02 96 83 58 32- Pr…" at bounding box center [646, 278] width 283 height 20
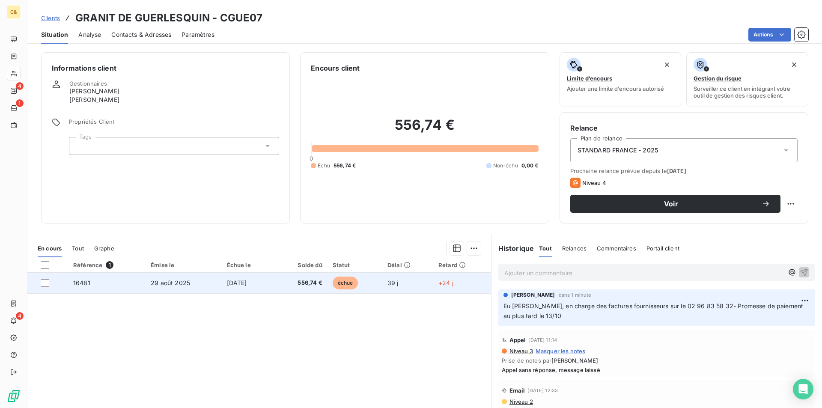
drag, startPoint x: 282, startPoint y: 285, endPoint x: 290, endPoint y: 283, distance: 8.3
click at [282, 285] on td "556,74 €" at bounding box center [300, 283] width 53 height 21
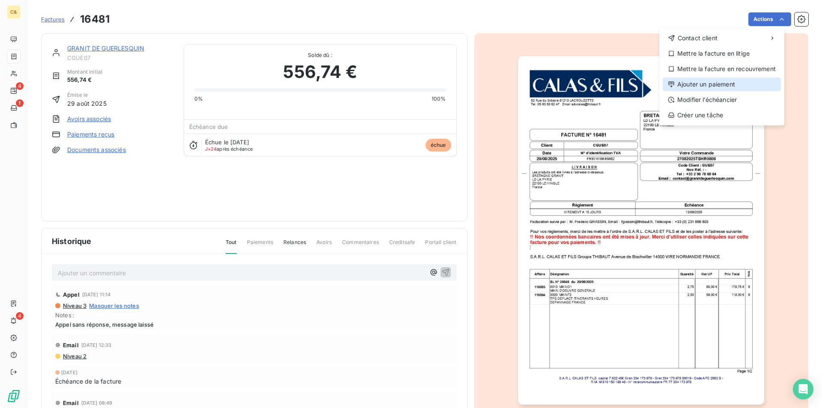
click at [699, 85] on div "Ajouter un paiement" at bounding box center [722, 85] width 118 height 14
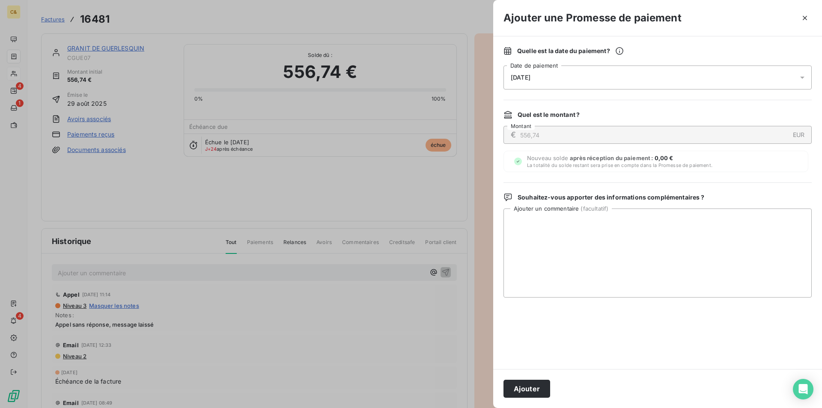
click at [515, 77] on span "[DATE]" at bounding box center [521, 77] width 20 height 7
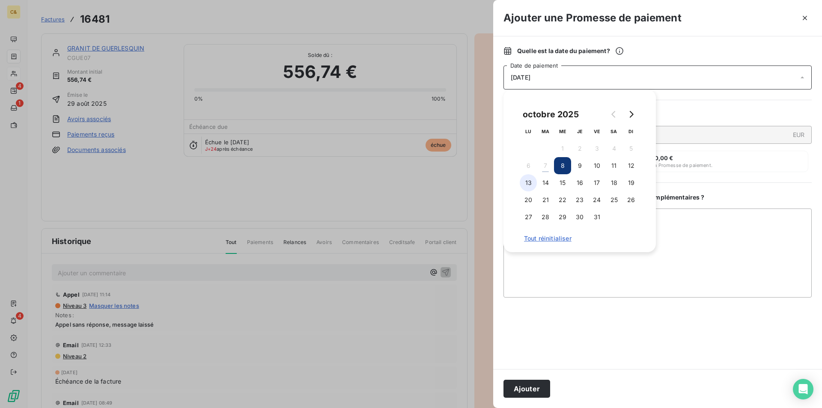
drag, startPoint x: 525, startPoint y: 186, endPoint x: 525, endPoint y: 191, distance: 4.7
click at [525, 186] on button "13" at bounding box center [528, 182] width 17 height 17
click at [525, 392] on button "Ajouter" at bounding box center [527, 389] width 47 height 18
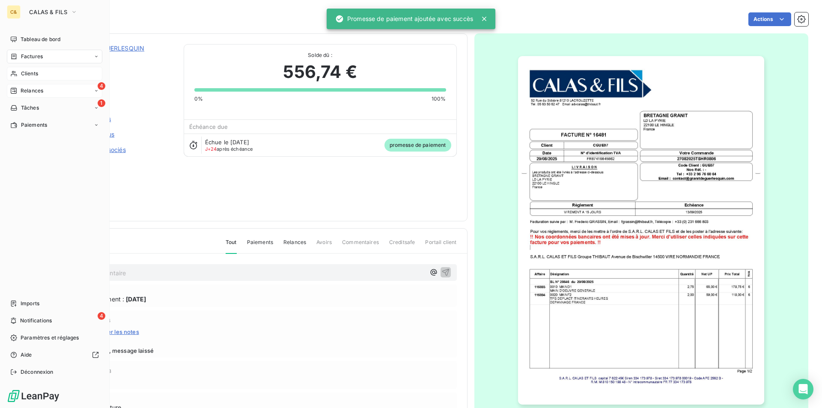
click at [42, 87] on span "Relances" at bounding box center [32, 91] width 23 height 8
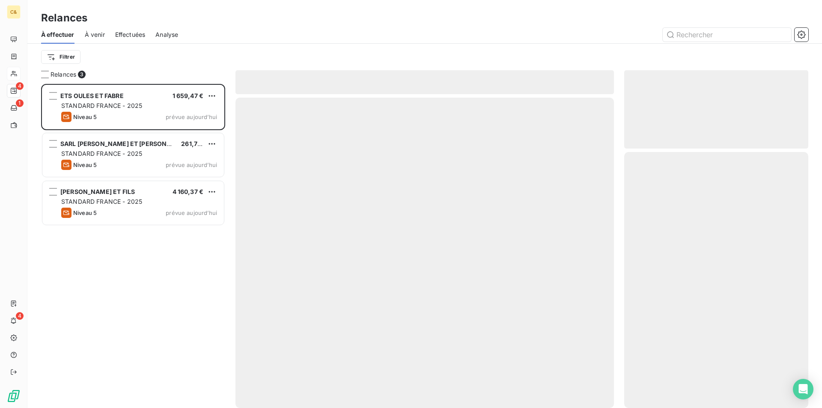
scroll to position [318, 178]
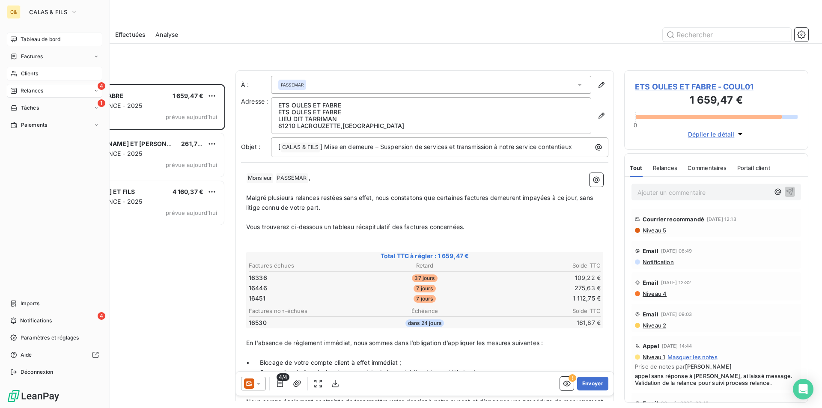
click at [28, 43] on span "Tableau de bord" at bounding box center [41, 40] width 40 height 8
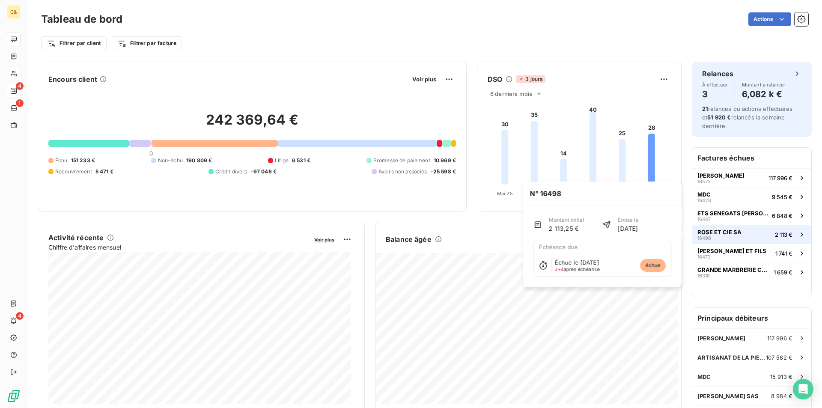
click at [702, 237] on span "16498" at bounding box center [705, 238] width 14 height 5
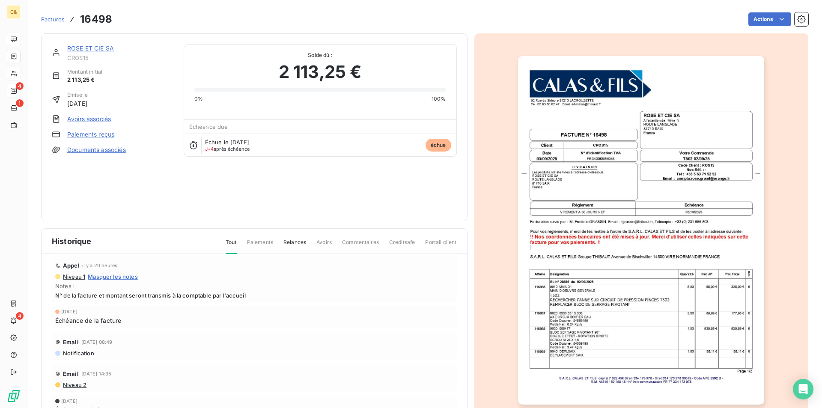
scroll to position [33, 0]
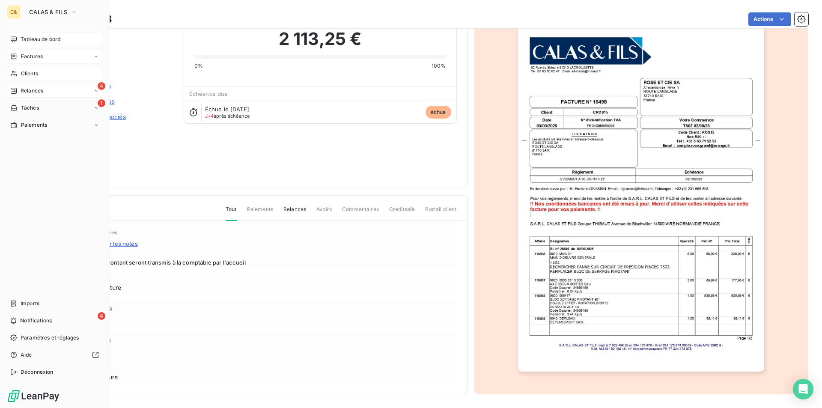
click at [27, 37] on span "Tableau de bord" at bounding box center [41, 40] width 40 height 8
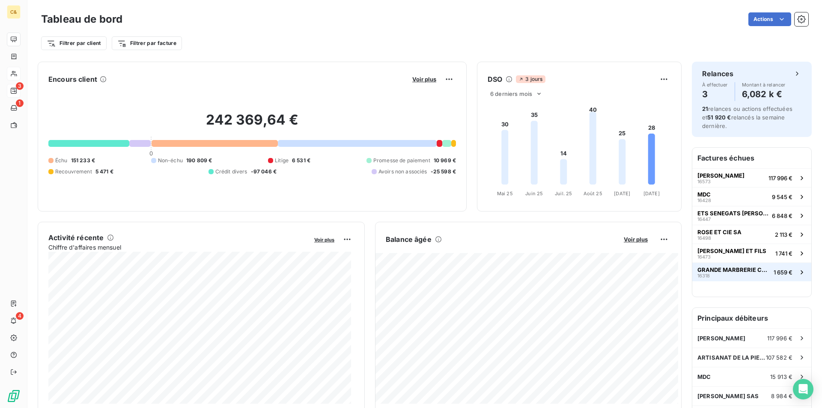
click at [712, 272] on span "GRANDE MARBRERIE CASTRAISE" at bounding box center [734, 269] width 73 height 7
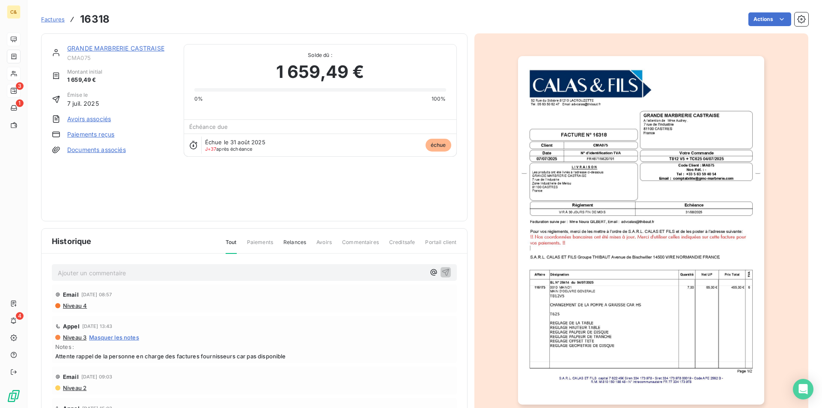
click at [126, 49] on link "GRANDE MARBRERIE CASTRAISE" at bounding box center [115, 48] width 97 height 7
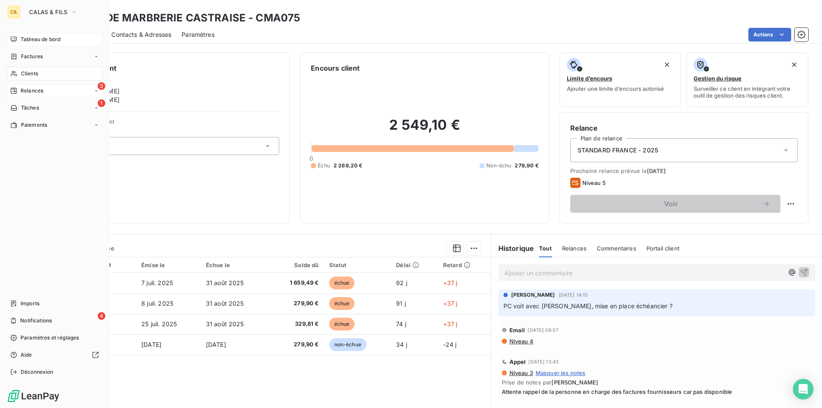
click at [26, 42] on span "Tableau de bord" at bounding box center [41, 40] width 40 height 8
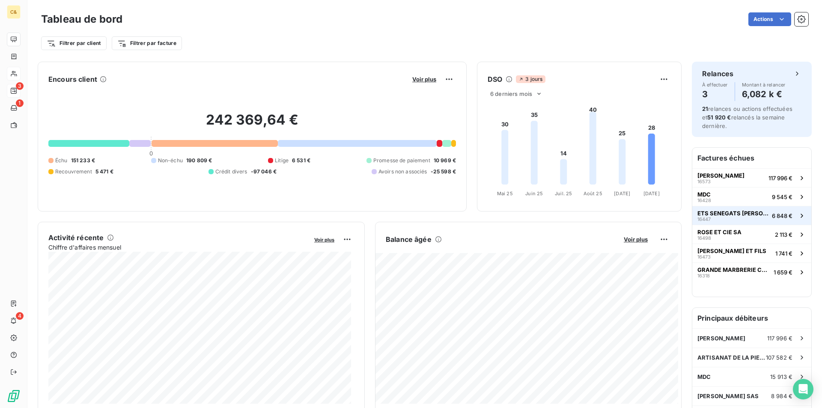
click at [716, 218] on div "ETS SENEGATS [PERSON_NAME] ET FILS 16447" at bounding box center [733, 216] width 71 height 12
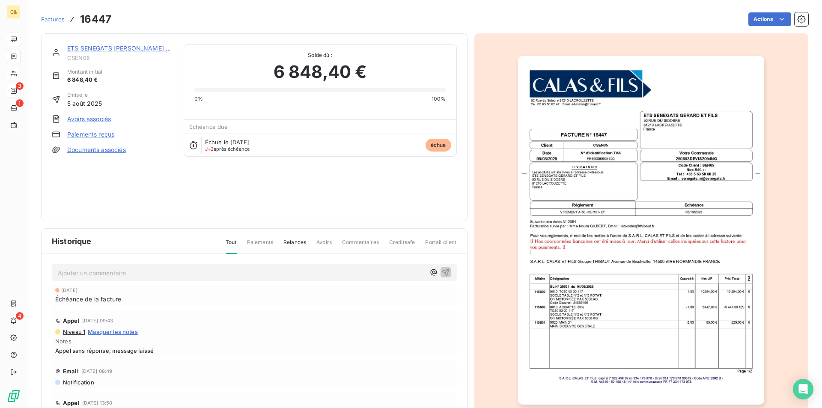
click at [105, 49] on link "ETS SENEGATS [PERSON_NAME] ET FILS" at bounding box center [127, 48] width 120 height 7
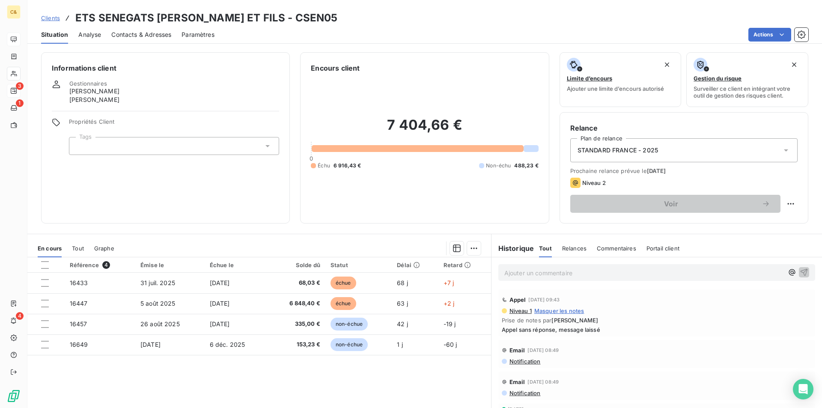
click at [145, 38] on span "Contacts & Adresses" at bounding box center [141, 34] width 60 height 9
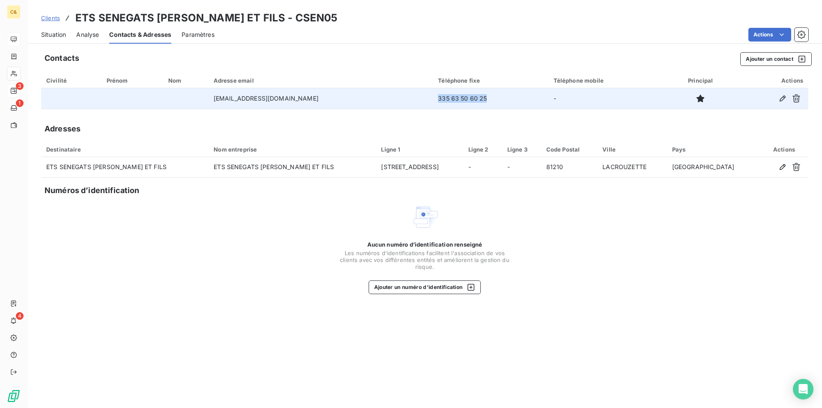
drag, startPoint x: 454, startPoint y: 99, endPoint x: 403, endPoint y: 99, distance: 51.0
click at [433, 99] on td "335 63 50 60 25" at bounding box center [490, 98] width 115 height 21
copy td "335 63 50 60 25"
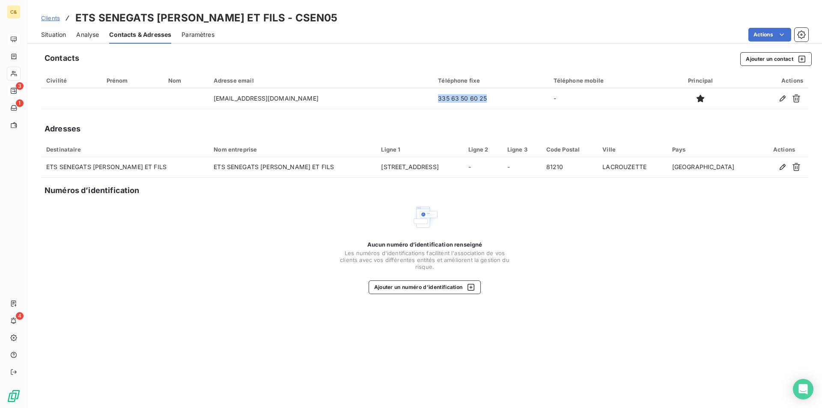
click at [54, 33] on span "Situation" at bounding box center [53, 34] width 25 height 9
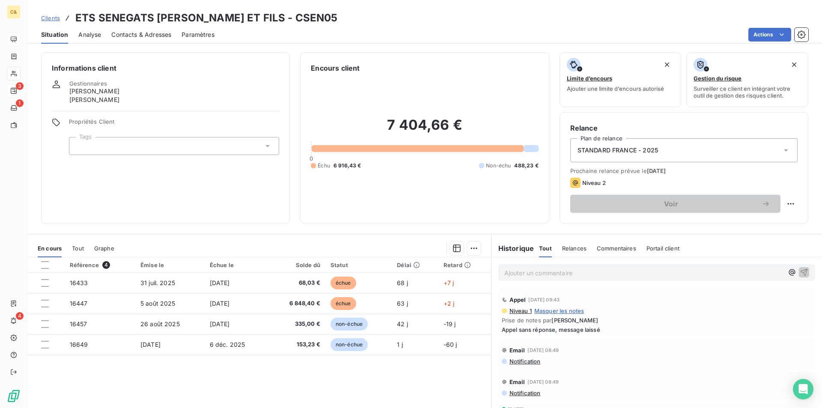
click at [580, 277] on p "Ajouter un commentaire ﻿" at bounding box center [644, 273] width 279 height 11
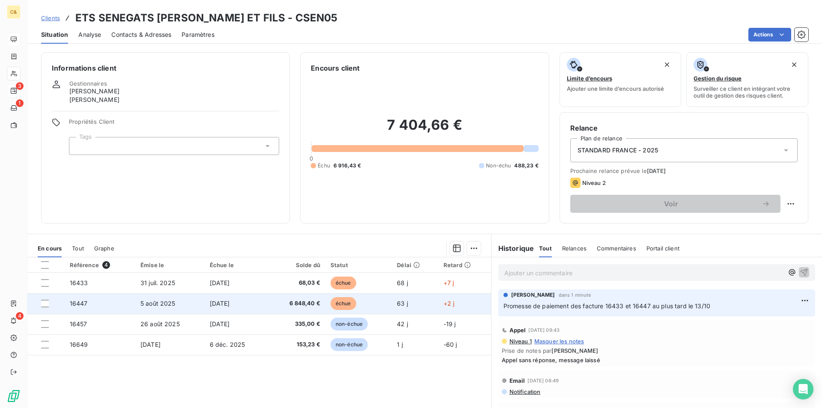
click at [250, 302] on td "[DATE]" at bounding box center [237, 303] width 64 height 21
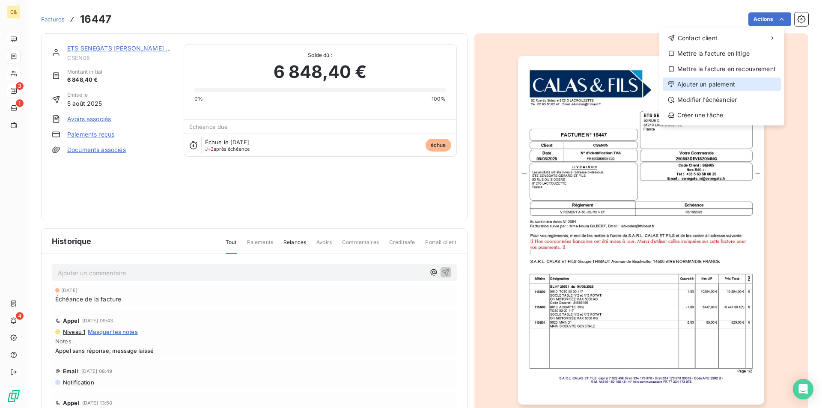
click at [718, 84] on div "Ajouter un paiement" at bounding box center [722, 85] width 118 height 14
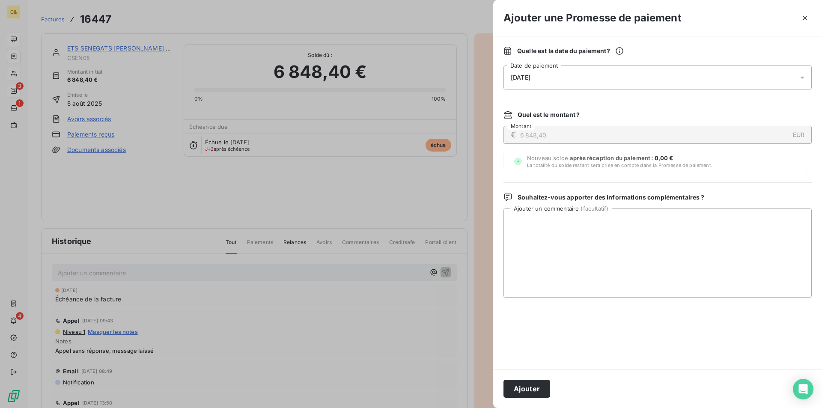
click at [527, 80] on span "[DATE]" at bounding box center [521, 77] width 20 height 7
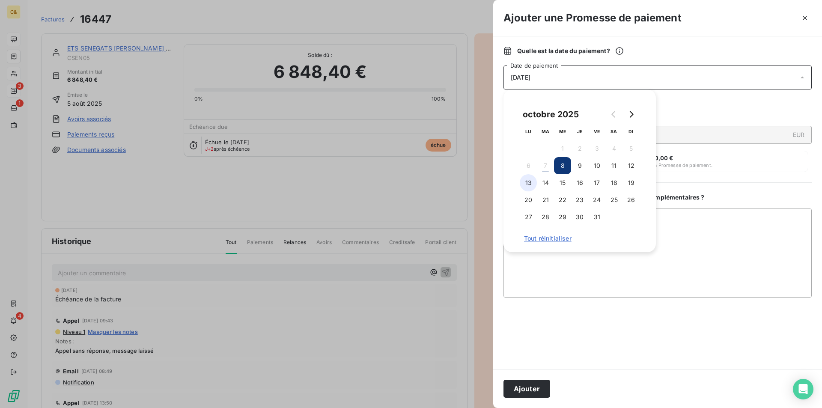
click at [529, 187] on button "13" at bounding box center [528, 182] width 17 height 17
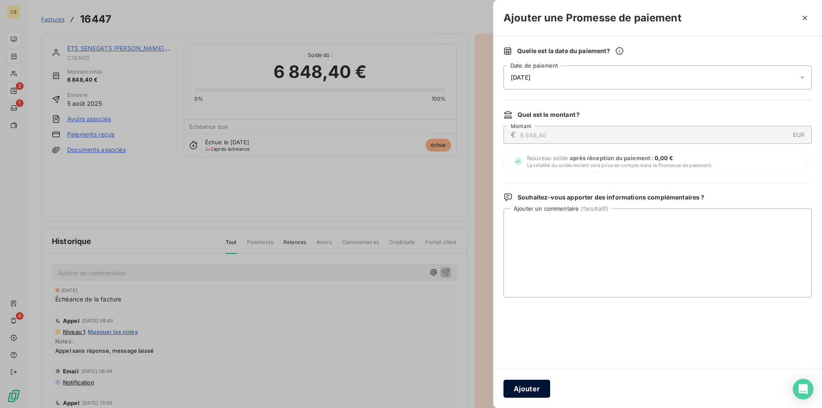
click at [526, 390] on button "Ajouter" at bounding box center [527, 389] width 47 height 18
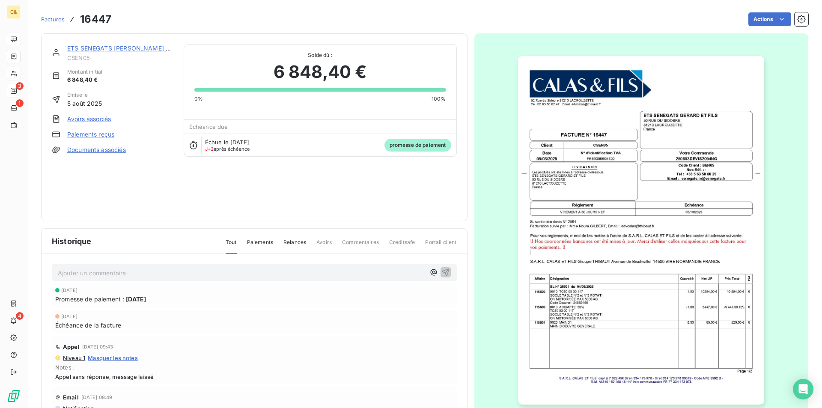
click at [133, 48] on link "ETS SENEGATS [PERSON_NAME] ET FILS" at bounding box center [127, 48] width 120 height 7
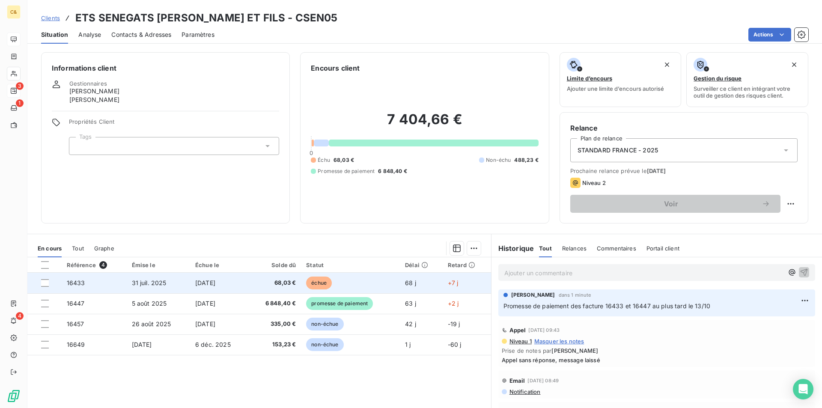
click at [262, 283] on span "68,03 €" at bounding box center [275, 283] width 42 height 9
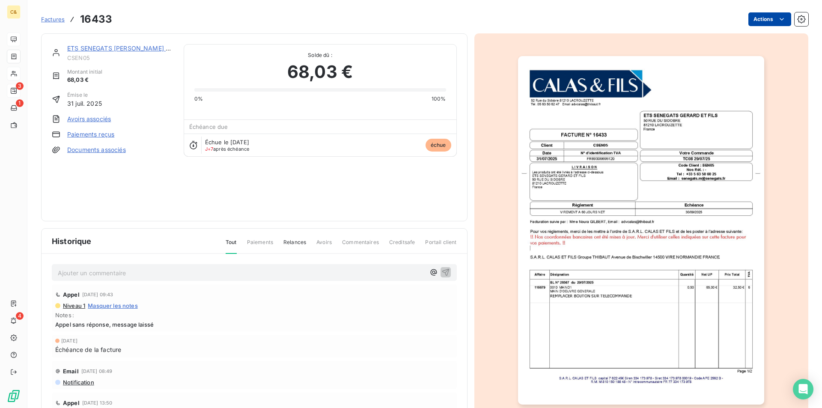
click at [765, 21] on html "C& 3 1 4 Factures 16433 Actions ETS SENEGATS [PERSON_NAME] ET FILS CSEN05 Monta…" at bounding box center [411, 204] width 822 height 408
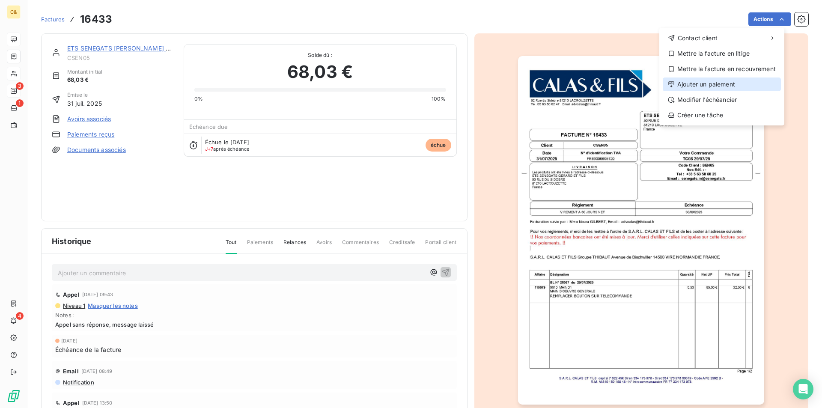
click at [706, 81] on div "Ajouter un paiement" at bounding box center [722, 85] width 118 height 14
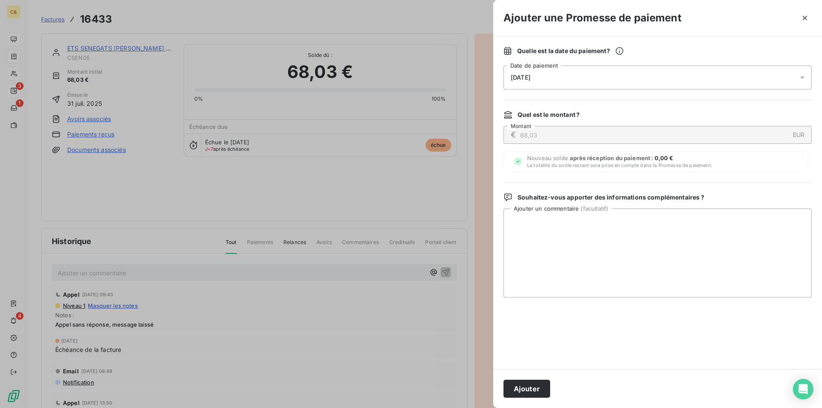
click at [591, 80] on div "[DATE]" at bounding box center [658, 78] width 308 height 24
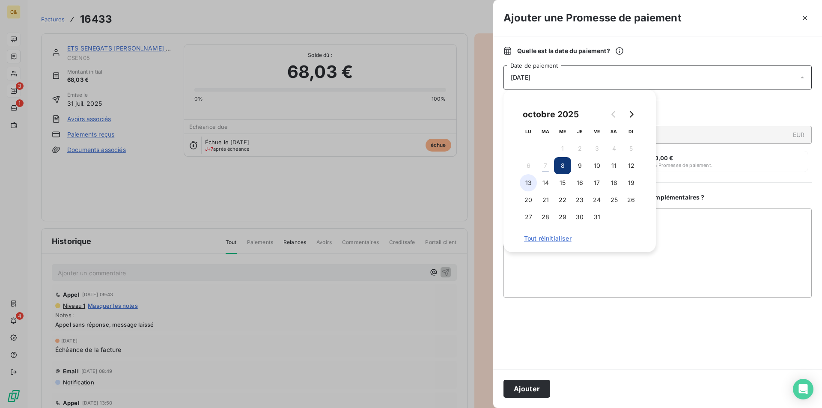
click at [532, 181] on button "13" at bounding box center [528, 182] width 17 height 17
click at [537, 389] on button "Ajouter" at bounding box center [527, 389] width 47 height 18
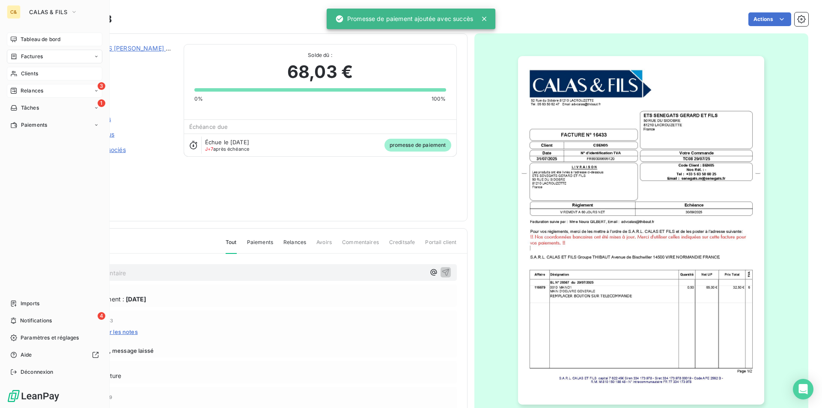
drag, startPoint x: 24, startPoint y: 40, endPoint x: 41, endPoint y: 42, distance: 17.3
click at [24, 40] on span "Tableau de bord" at bounding box center [41, 40] width 40 height 8
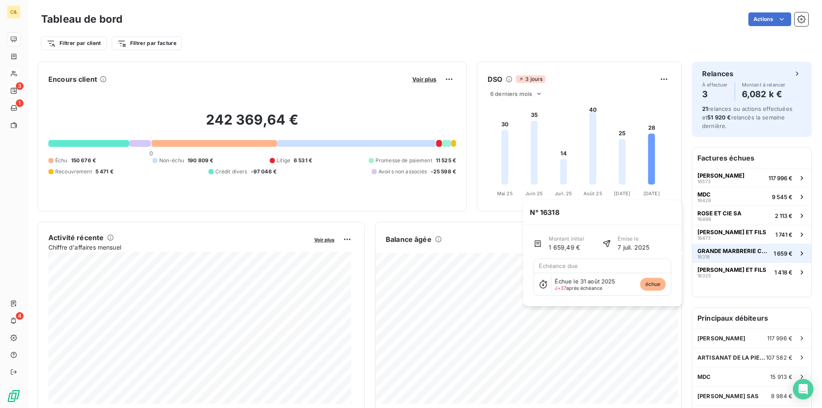
click at [723, 255] on div "GRANDE MARBRERIE CASTRAISE 16318" at bounding box center [734, 254] width 73 height 12
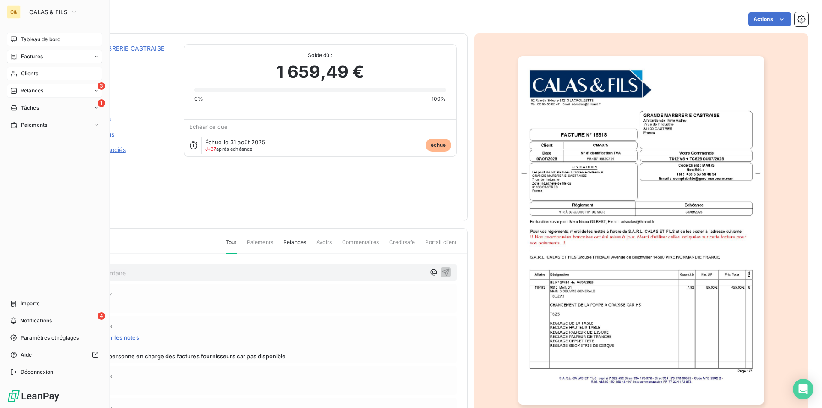
click at [39, 36] on span "Tableau de bord" at bounding box center [41, 40] width 40 height 8
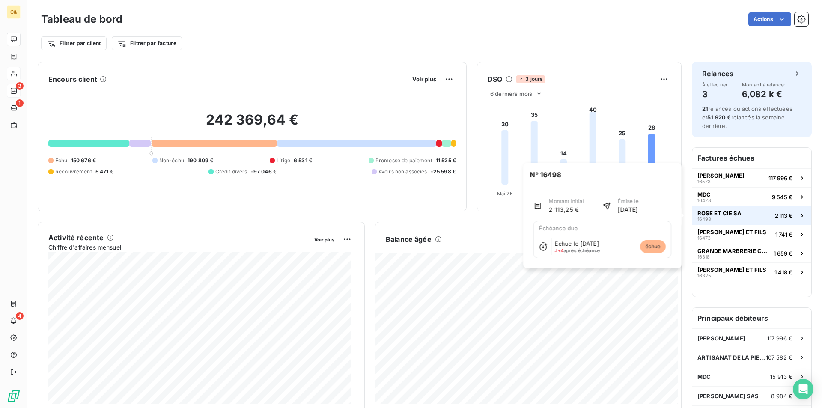
click at [729, 217] on div "ROSE ET CIE SA 16498" at bounding box center [720, 216] width 44 height 12
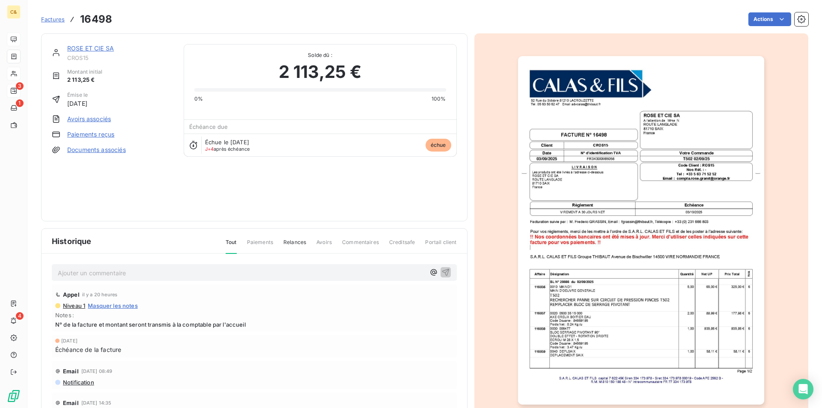
click at [99, 47] on link "ROSE ET CIE SA" at bounding box center [90, 48] width 47 height 7
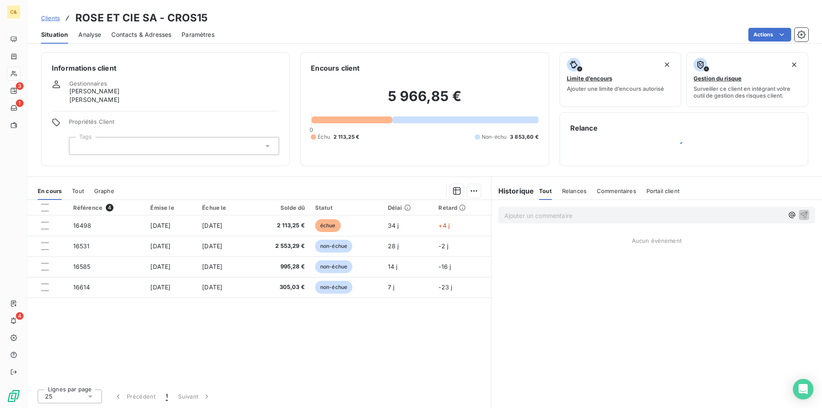
drag, startPoint x: 151, startPoint y: 35, endPoint x: 172, endPoint y: 34, distance: 21.0
click at [151, 35] on span "Contacts & Adresses" at bounding box center [141, 34] width 60 height 9
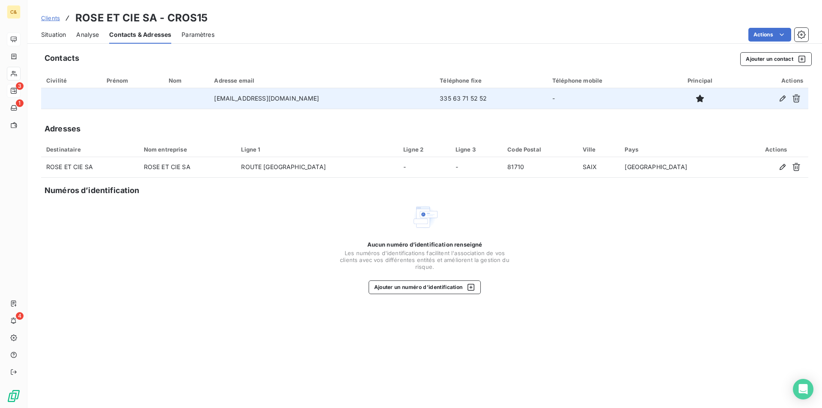
drag, startPoint x: 481, startPoint y: 98, endPoint x: 412, endPoint y: 97, distance: 68.5
click at [412, 97] on tr "[EMAIL_ADDRESS][DOMAIN_NAME] 335 63 71 52 52 -" at bounding box center [425, 98] width 768 height 21
copy tr "335 63 71 52 52"
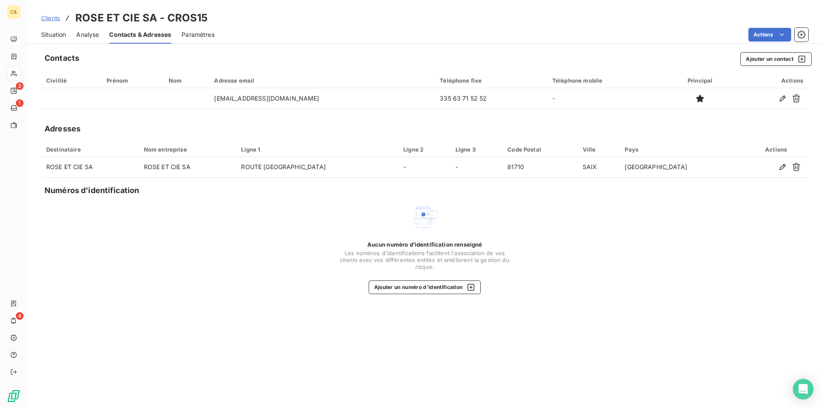
click at [49, 38] on span "Situation" at bounding box center [53, 34] width 25 height 9
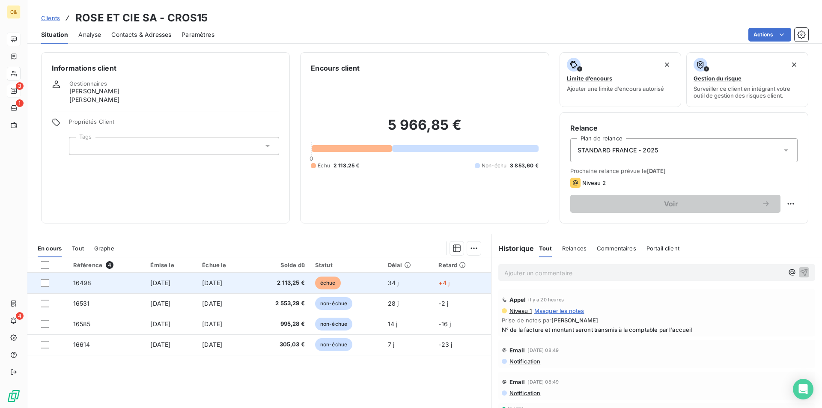
click at [249, 282] on td "[DATE]" at bounding box center [223, 283] width 52 height 21
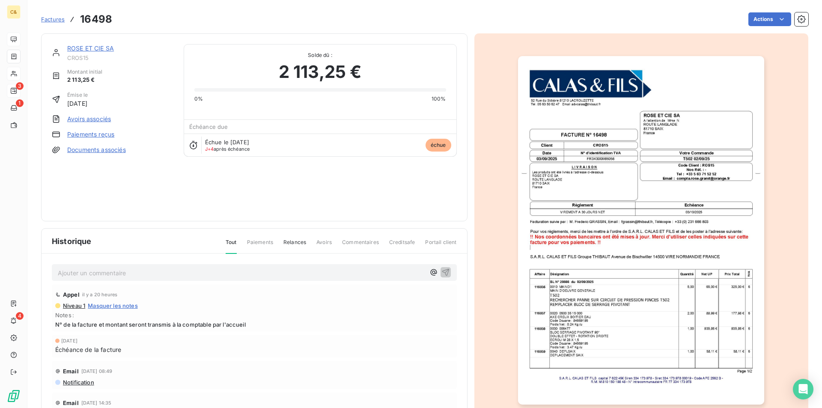
click at [108, 278] on p "Ajouter un commentaire ﻿" at bounding box center [242, 273] width 368 height 11
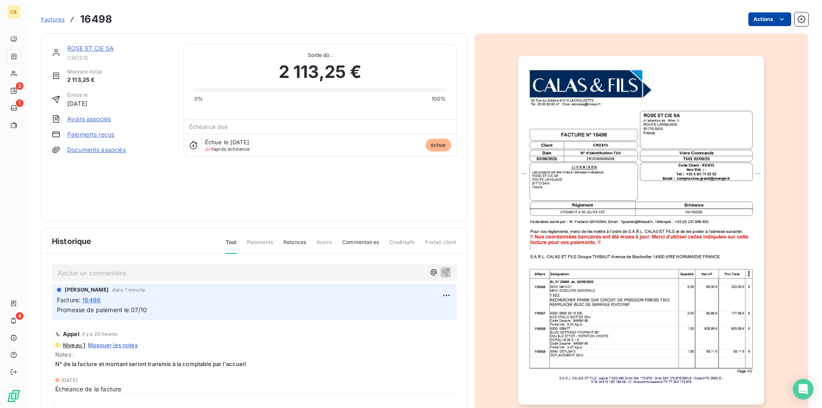
click at [780, 21] on html "C& 3 1 4 Factures 16498 Actions ROSE ET CIE SA CROS15 Montant initial 2 113,25 …" at bounding box center [411, 204] width 822 height 408
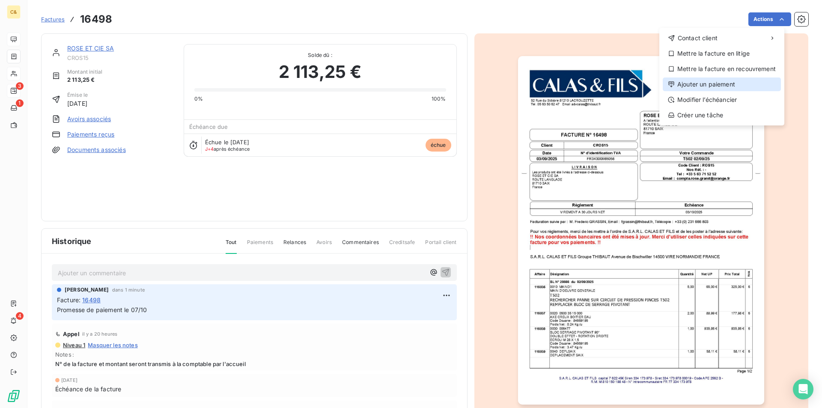
click at [722, 86] on div "Ajouter un paiement" at bounding box center [722, 85] width 118 height 14
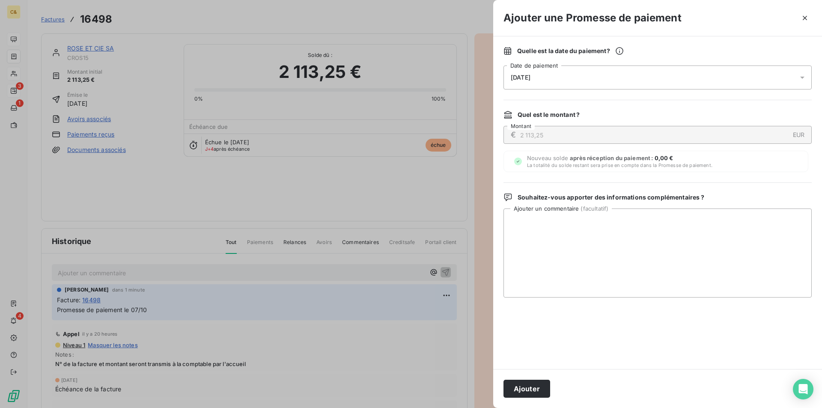
click at [523, 75] on span "[DATE]" at bounding box center [521, 77] width 20 height 7
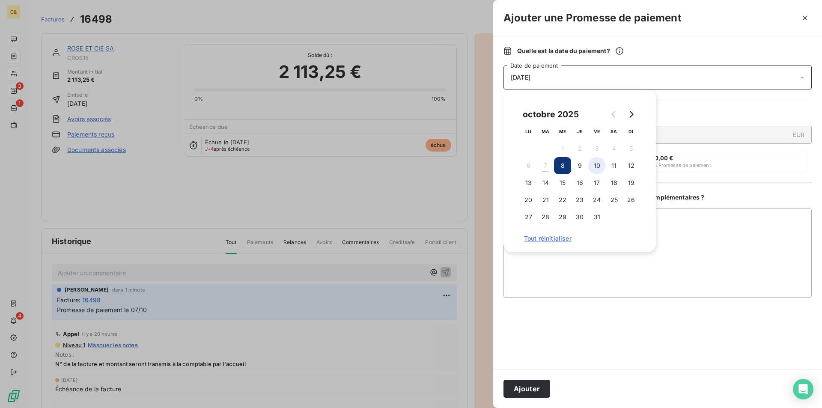
drag, startPoint x: 598, startPoint y: 163, endPoint x: 594, endPoint y: 167, distance: 5.5
click at [598, 163] on button "10" at bounding box center [597, 165] width 17 height 17
click at [523, 387] on button "Ajouter" at bounding box center [527, 389] width 47 height 18
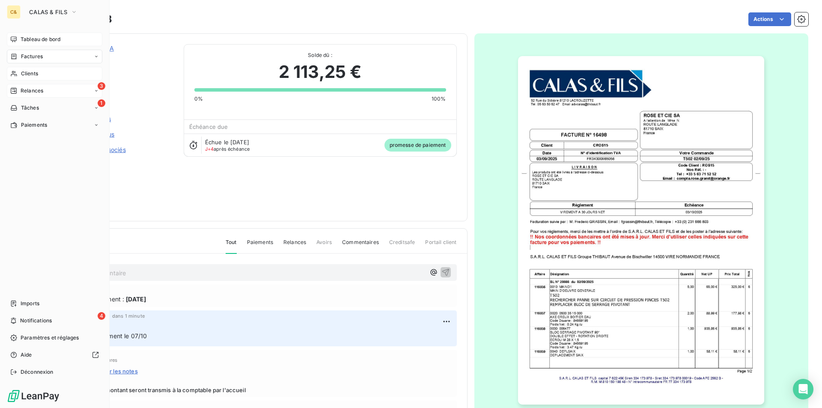
drag, startPoint x: 26, startPoint y: 39, endPoint x: 41, endPoint y: 40, distance: 15.0
click at [26, 39] on span "Tableau de bord" at bounding box center [41, 40] width 40 height 8
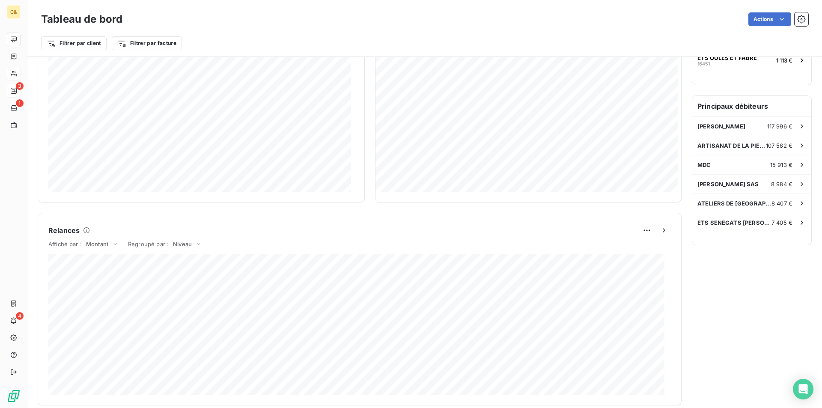
scroll to position [127, 0]
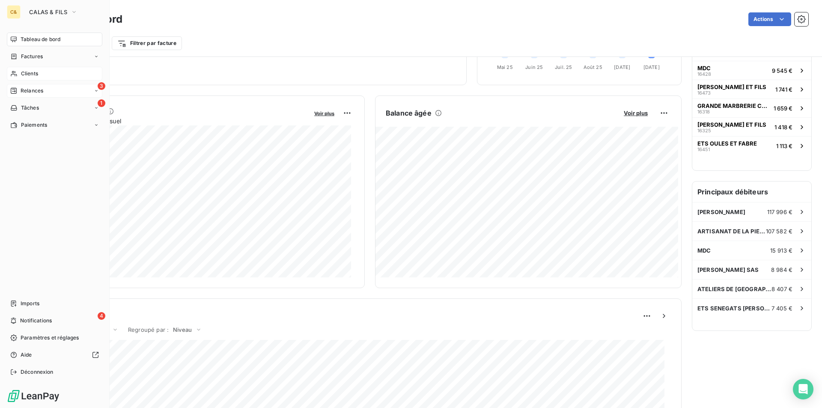
click at [33, 90] on span "Relances" at bounding box center [32, 91] width 23 height 8
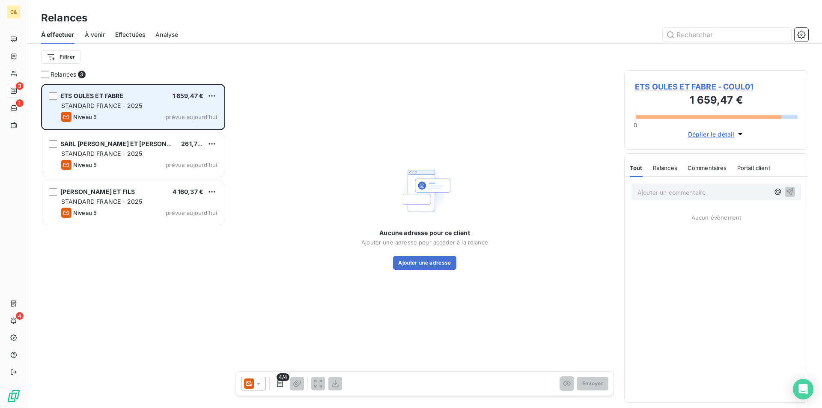
scroll to position [318, 178]
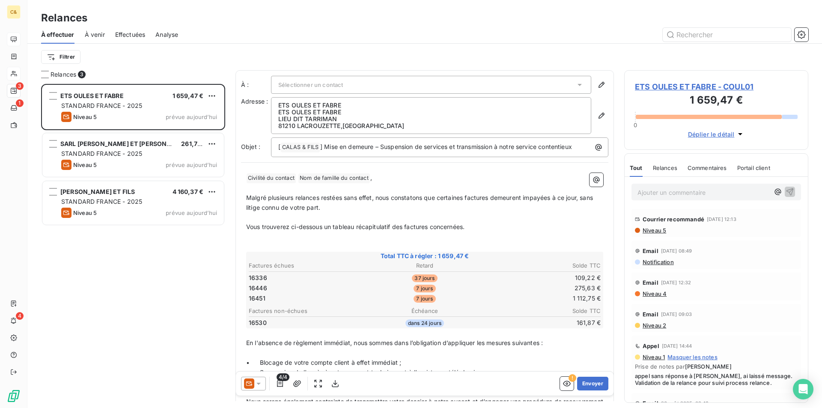
click at [163, 38] on span "Analyse" at bounding box center [166, 34] width 23 height 9
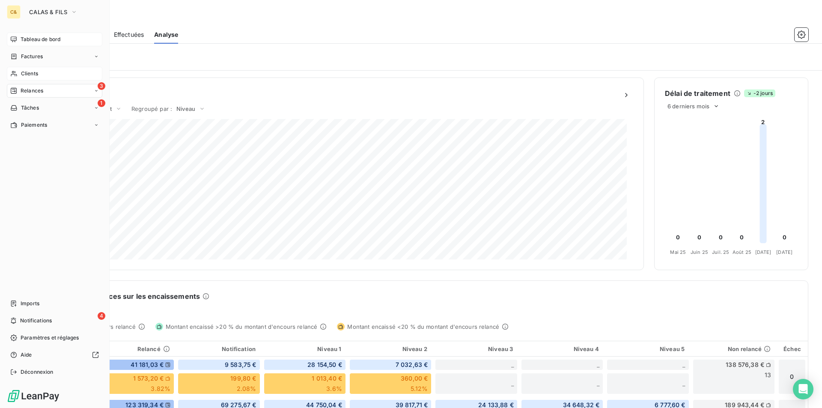
click at [25, 38] on span "Tableau de bord" at bounding box center [41, 40] width 40 height 8
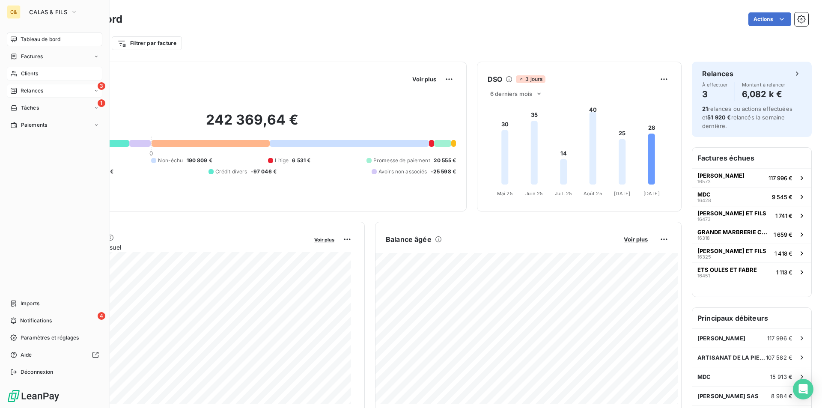
click at [46, 93] on div "3 Relances" at bounding box center [55, 91] width 96 height 14
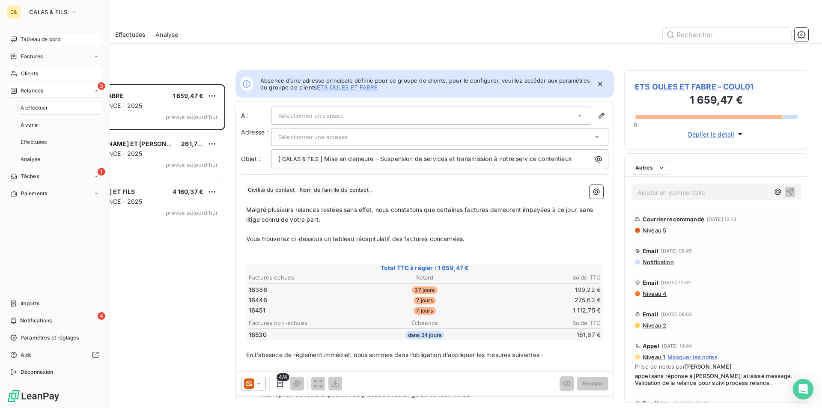
scroll to position [318, 178]
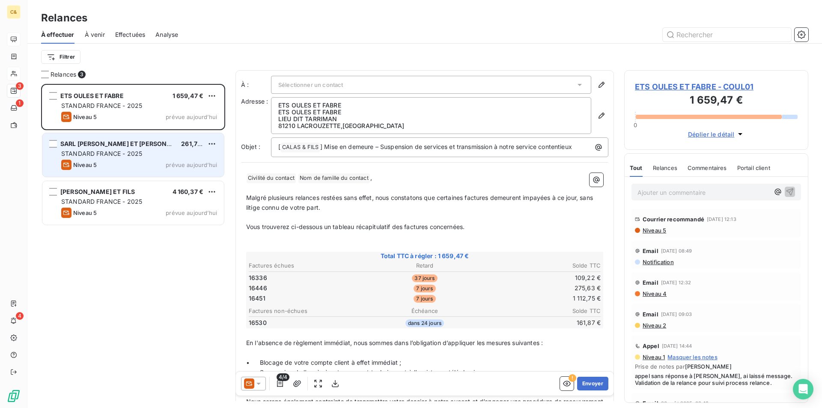
click at [155, 159] on div "SARL [PERSON_NAME] ET [PERSON_NAME] 261,77 € STANDARD FRANCE - 2025 Niveau 5 pr…" at bounding box center [133, 155] width 182 height 44
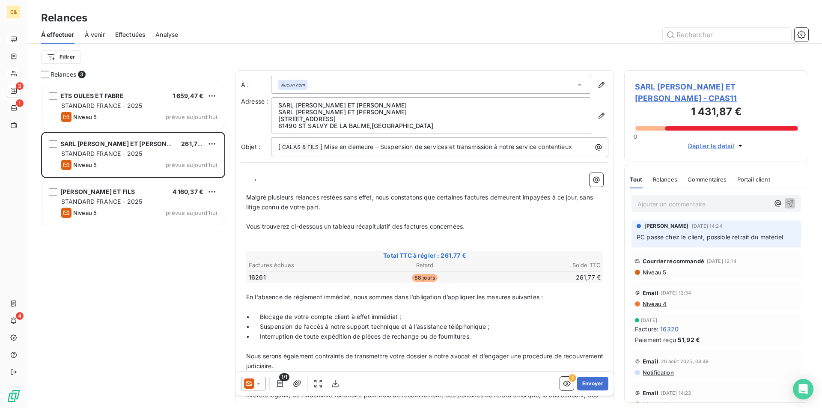
click at [705, 88] on span "SARL [PERSON_NAME] ET [PERSON_NAME] - CPAS11" at bounding box center [716, 92] width 163 height 23
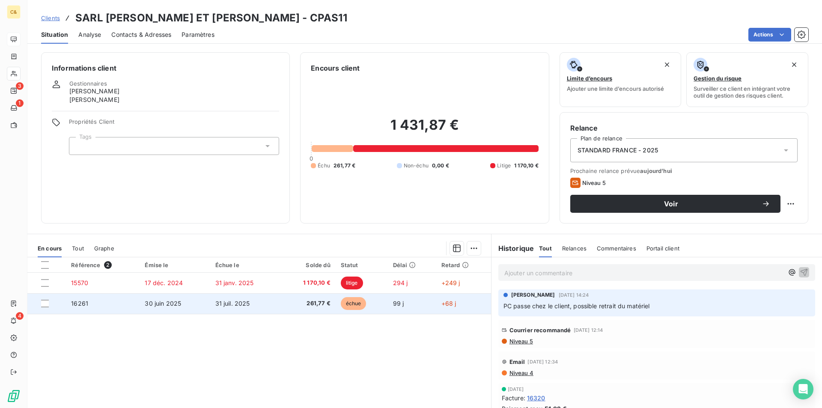
click at [281, 298] on td "261,77 €" at bounding box center [308, 303] width 54 height 21
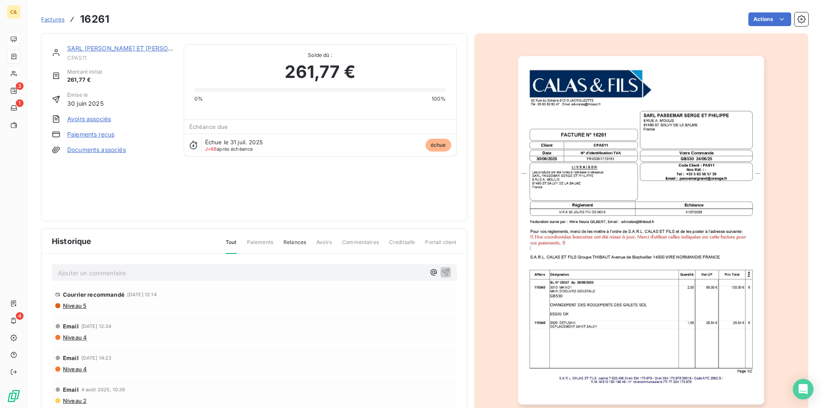
click at [670, 191] on img "button" at bounding box center [641, 230] width 246 height 349
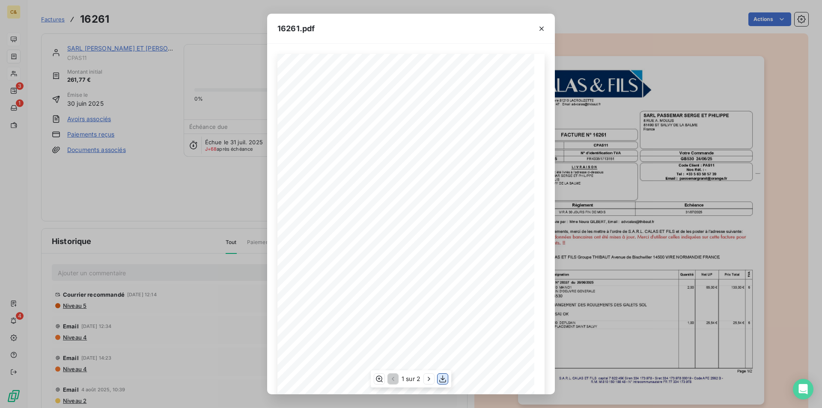
click at [445, 377] on icon "button" at bounding box center [443, 379] width 9 height 9
drag, startPoint x: 541, startPoint y: 33, endPoint x: 505, endPoint y: 38, distance: 35.6
click at [541, 33] on icon "button" at bounding box center [542, 28] width 9 height 9
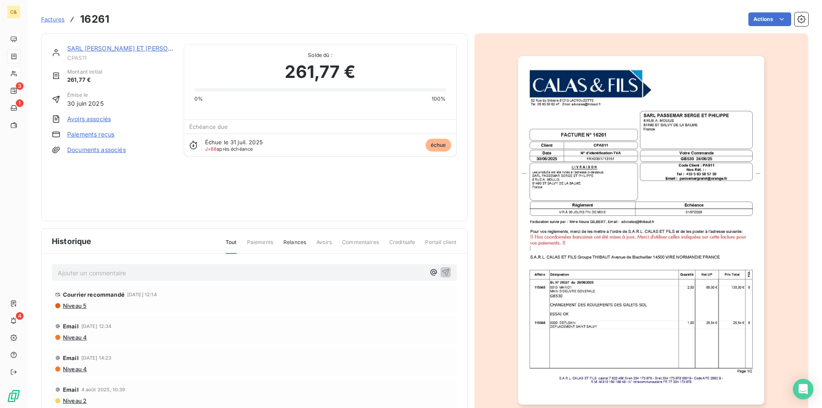
click at [114, 52] on div "SARL [PERSON_NAME] ET [PERSON_NAME]" at bounding box center [120, 48] width 106 height 9
drag, startPoint x: 117, startPoint y: 47, endPoint x: 124, endPoint y: 48, distance: 7.0
click at [117, 48] on link "SARL [PERSON_NAME] ET [PERSON_NAME]" at bounding box center [131, 48] width 129 height 7
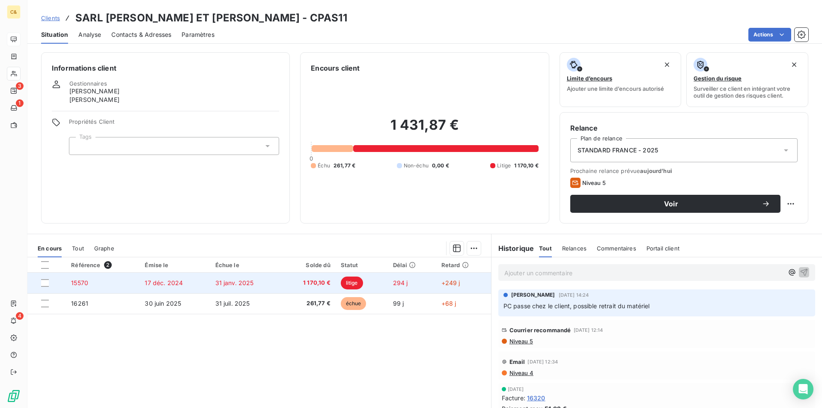
click at [282, 280] on td "1 170,10 €" at bounding box center [308, 283] width 54 height 21
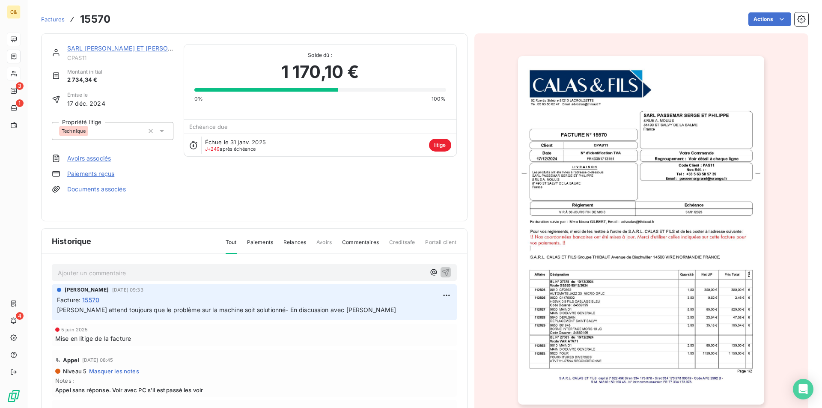
click at [688, 83] on img "button" at bounding box center [641, 230] width 246 height 349
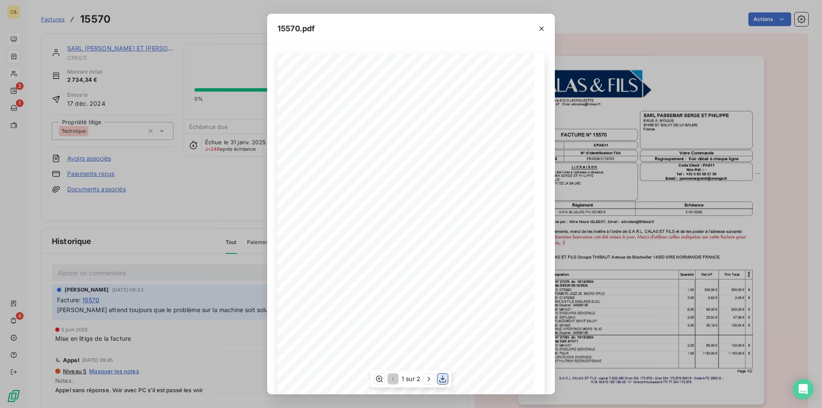
click at [442, 380] on icon "button" at bounding box center [442, 379] width 7 height 7
click at [445, 377] on icon "button" at bounding box center [443, 379] width 9 height 9
drag, startPoint x: 542, startPoint y: 29, endPoint x: 373, endPoint y: 49, distance: 170.4
click at [542, 29] on icon "button" at bounding box center [542, 29] width 4 height 4
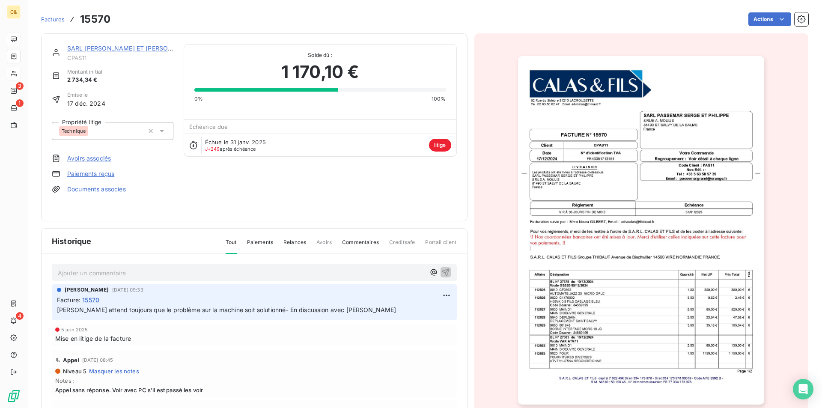
click at [106, 271] on p "Ajouter un commentaire ﻿" at bounding box center [242, 273] width 368 height 11
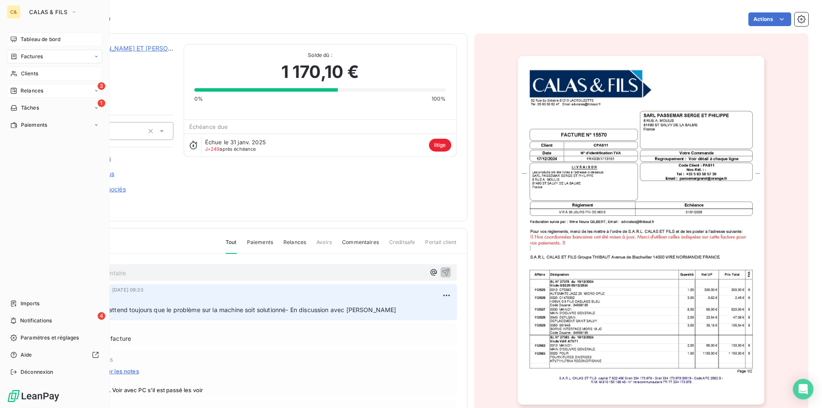
drag, startPoint x: 24, startPoint y: 89, endPoint x: 28, endPoint y: 90, distance: 4.4
click at [24, 89] on span "Relances" at bounding box center [32, 91] width 23 height 8
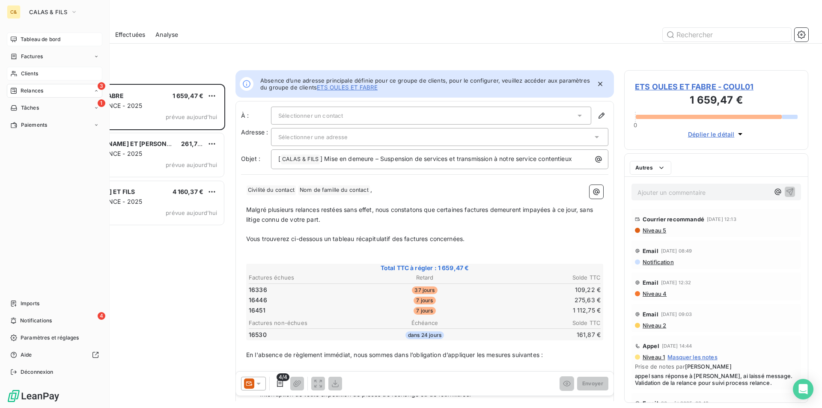
scroll to position [318, 178]
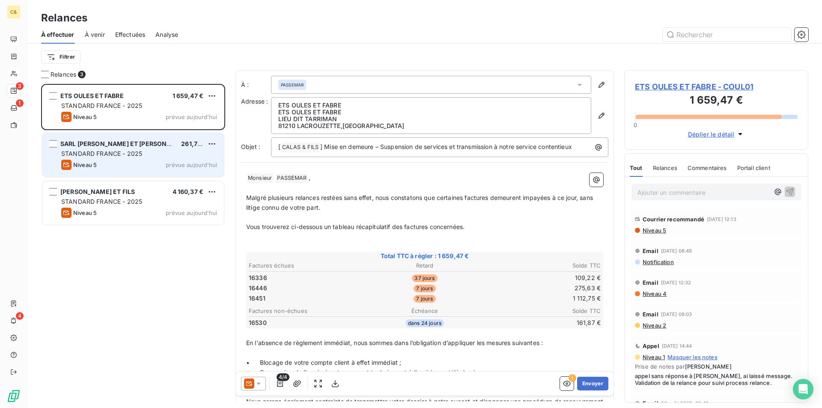
click at [157, 156] on div "STANDARD FRANCE - 2025" at bounding box center [139, 153] width 156 height 9
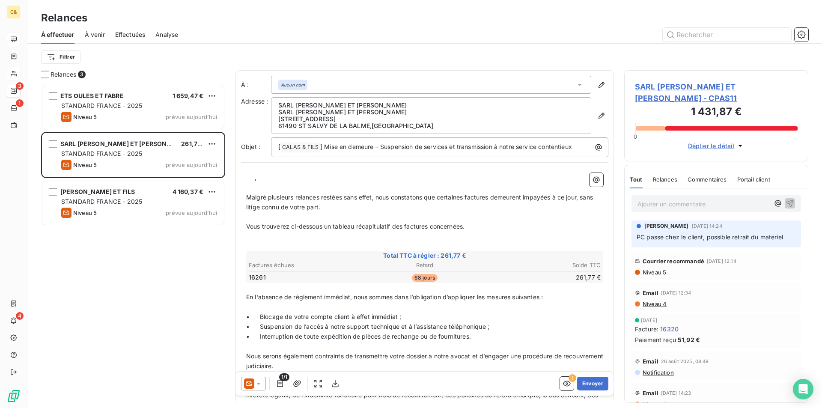
click at [691, 89] on span "SARL [PERSON_NAME] ET [PERSON_NAME] - CPAS11" at bounding box center [716, 92] width 163 height 23
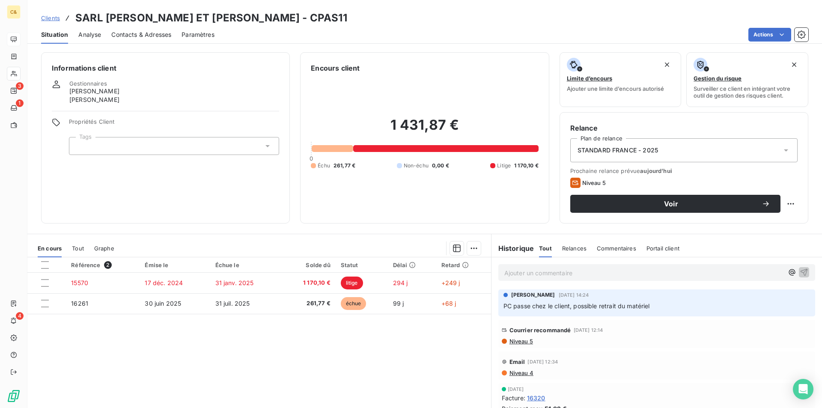
click at [553, 273] on p "Ajouter un commentaire ﻿" at bounding box center [644, 273] width 279 height 11
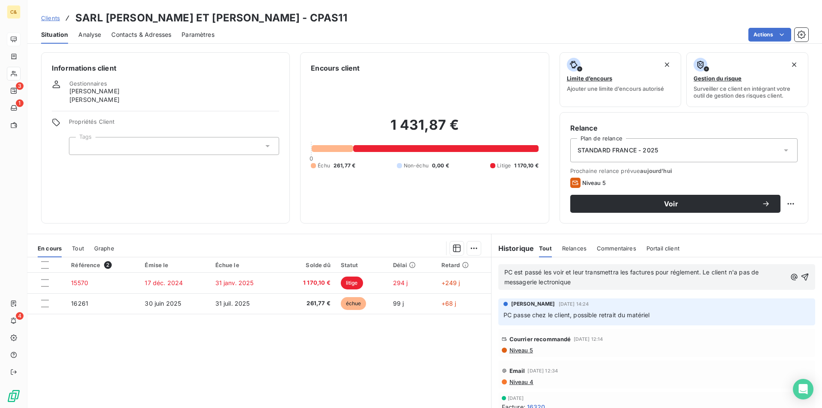
click at [553, 282] on span "PC est passé les voir et leur transmettra les factures pour réglement. Le clien…" at bounding box center [633, 277] width 257 height 17
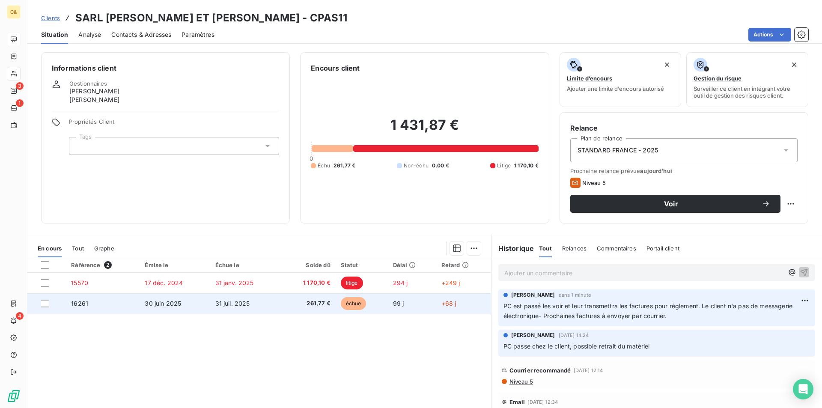
click at [281, 303] on td "261,77 €" at bounding box center [308, 303] width 54 height 21
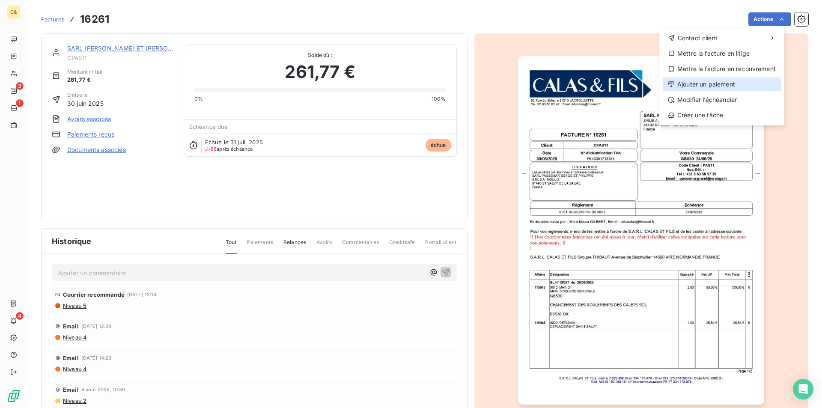
click at [714, 81] on div "Ajouter un paiement" at bounding box center [722, 85] width 118 height 14
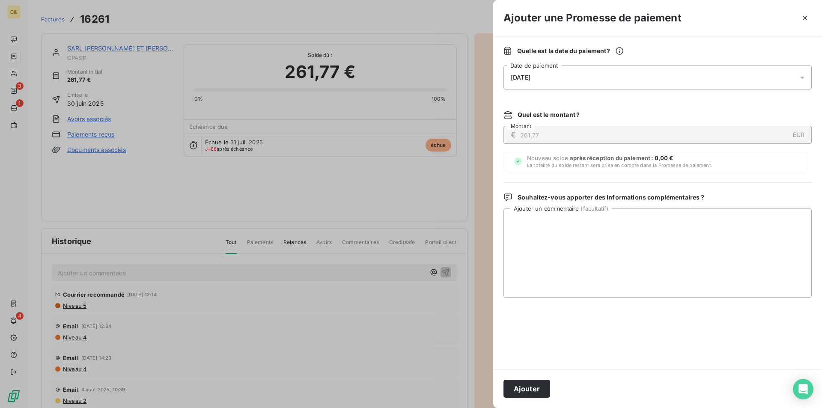
click at [531, 80] on span "[DATE]" at bounding box center [521, 77] width 20 height 7
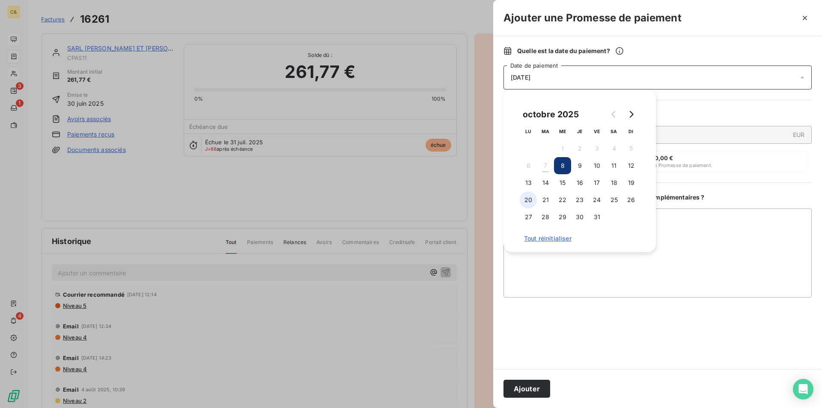
click at [526, 200] on button "20" at bounding box center [528, 199] width 17 height 17
click at [534, 386] on button "Ajouter" at bounding box center [527, 389] width 47 height 18
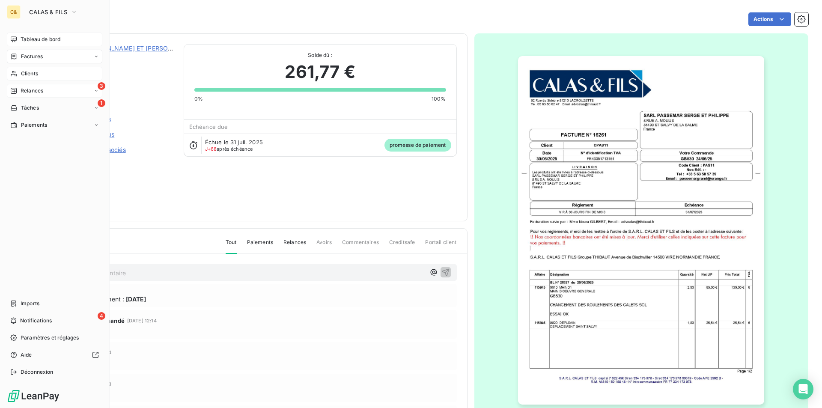
click at [30, 88] on span "Relances" at bounding box center [32, 91] width 23 height 8
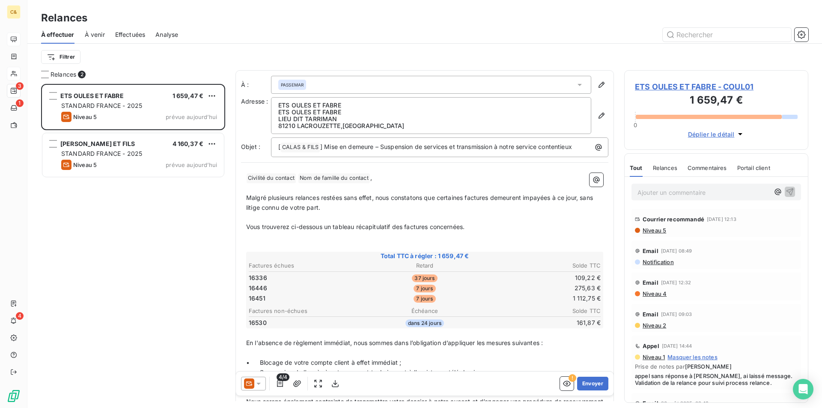
scroll to position [318, 178]
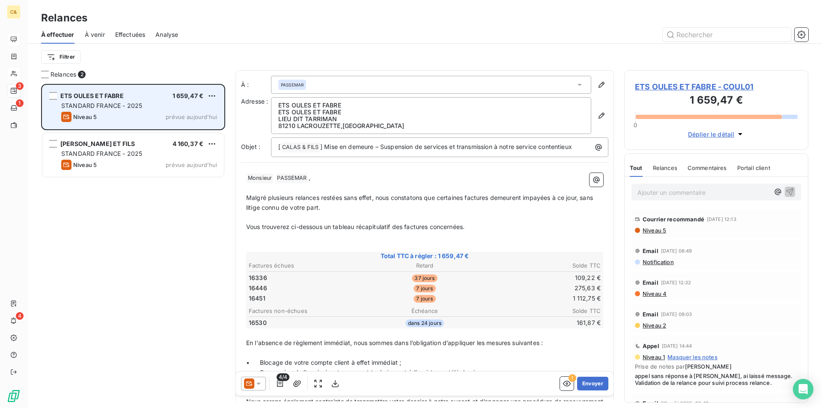
click at [150, 118] on div "Niveau 5 prévue aujourd’hui" at bounding box center [139, 117] width 156 height 10
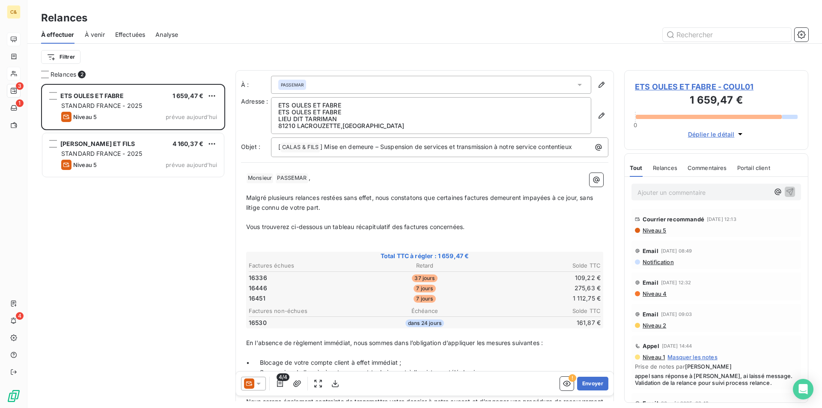
click at [730, 85] on span "ETS OULES ET FABRE - COUL01" at bounding box center [716, 87] width 163 height 12
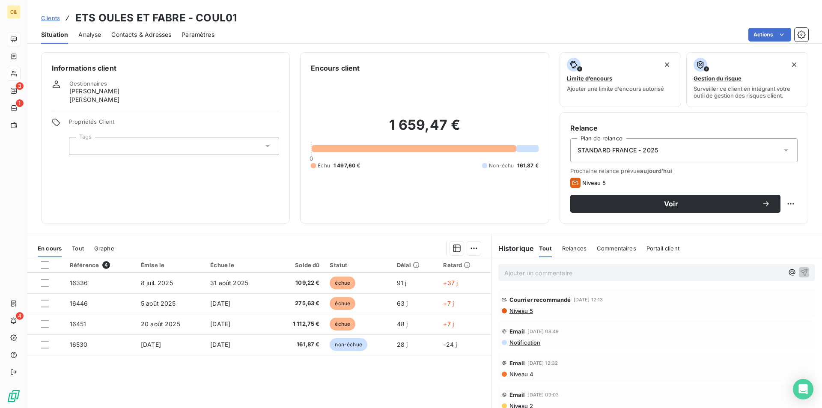
click at [140, 33] on span "Contacts & Adresses" at bounding box center [141, 34] width 60 height 9
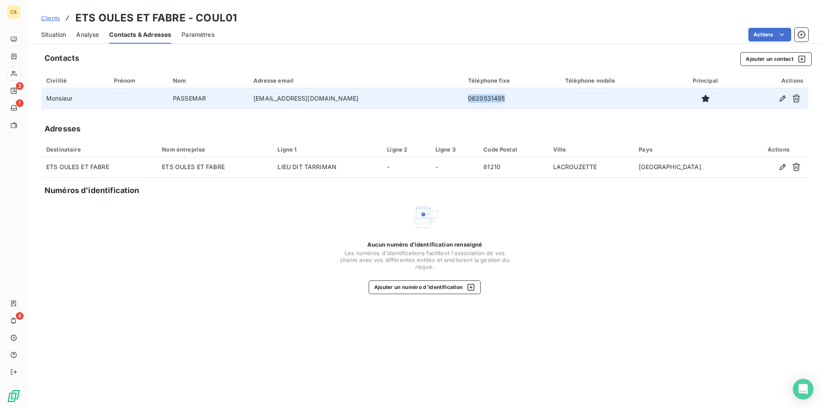
drag, startPoint x: 487, startPoint y: 100, endPoint x: 445, endPoint y: 100, distance: 42.0
click at [463, 100] on td "0620531495" at bounding box center [511, 98] width 97 height 21
copy td "0620531495"
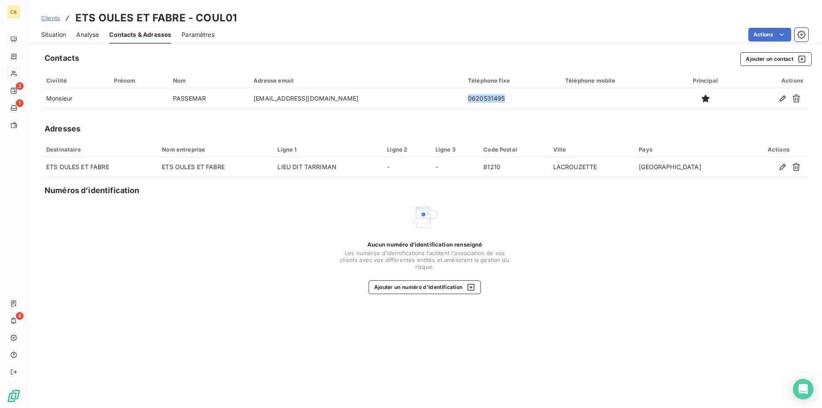
click at [57, 36] on span "Situation" at bounding box center [53, 34] width 25 height 9
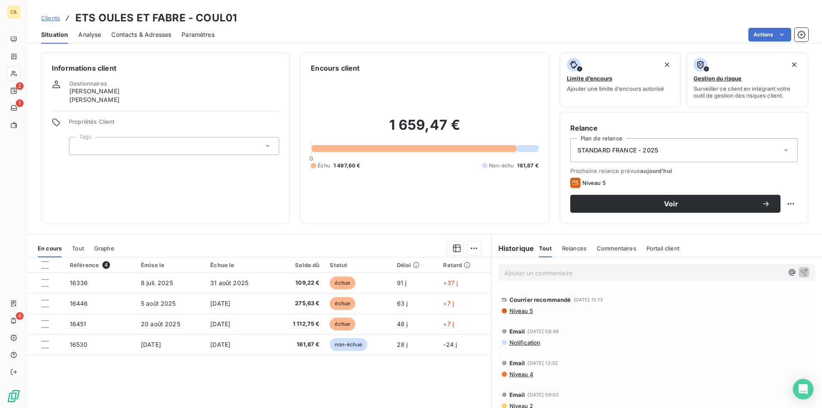
click at [528, 273] on p "Ajouter un commentaire ﻿" at bounding box center [644, 273] width 279 height 11
drag, startPoint x: 709, startPoint y: 205, endPoint x: 685, endPoint y: 212, distance: 25.8
click at [709, 205] on span "Voir" at bounding box center [671, 203] width 181 height 7
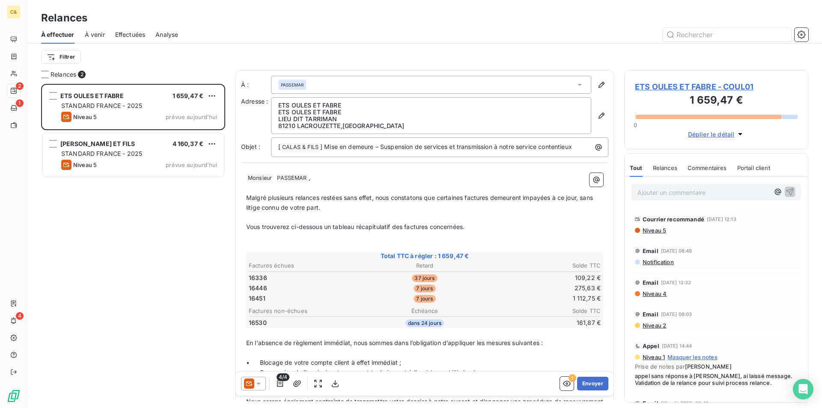
scroll to position [318, 178]
click at [671, 87] on span "ETS OULES ET FABRE - COUL01" at bounding box center [716, 87] width 163 height 12
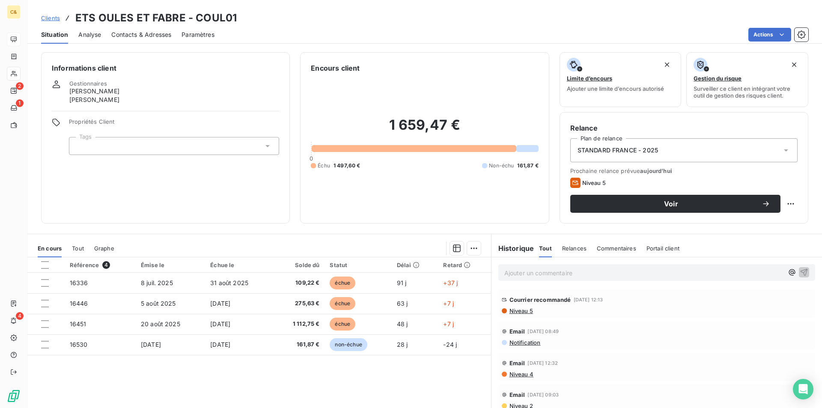
click at [556, 277] on p "Ajouter un commentaire ﻿" at bounding box center [644, 273] width 279 height 11
click at [532, 274] on span "Relancé pa téléphone" at bounding box center [536, 272] width 62 height 7
click at [574, 271] on p "Relancé par téléphone" at bounding box center [644, 273] width 279 height 10
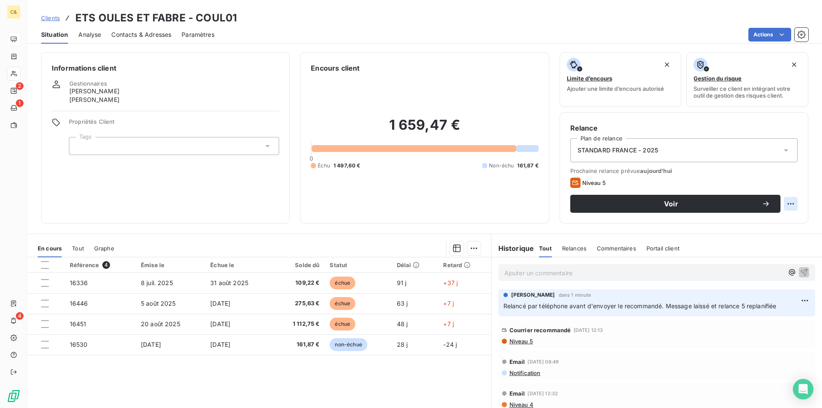
click at [786, 200] on html "C& 2 1 4 Clients ETS OULES ET FABRE - COUL01 Situation Analyse Contacts & Adres…" at bounding box center [411, 204] width 822 height 408
drag, startPoint x: 767, startPoint y: 219, endPoint x: 738, endPoint y: 232, distance: 31.2
click at [767, 219] on div "Replanifier cette action" at bounding box center [749, 223] width 77 height 14
select select "9"
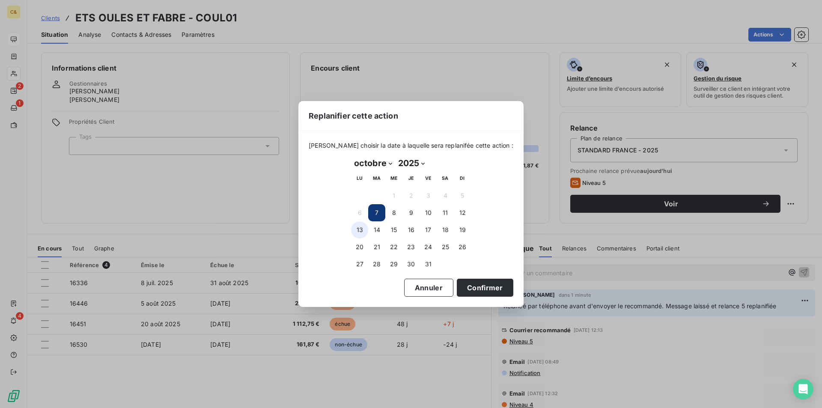
click at [359, 228] on button "13" at bounding box center [359, 229] width 17 height 17
click at [460, 288] on button "Confirmer" at bounding box center [485, 288] width 57 height 18
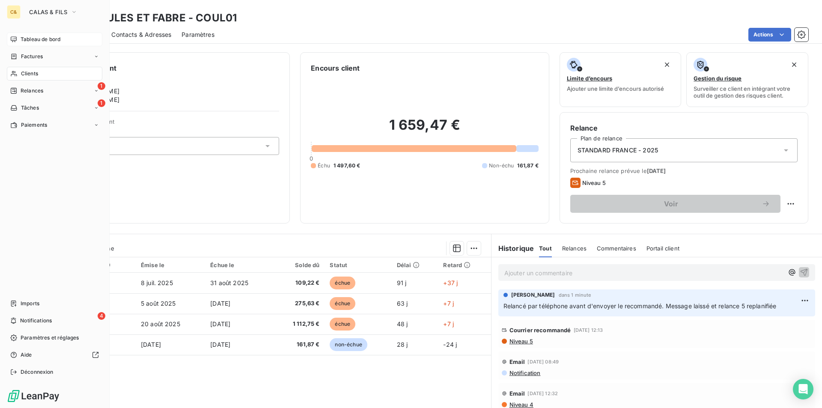
click at [39, 75] on div "Clients" at bounding box center [55, 74] width 96 height 14
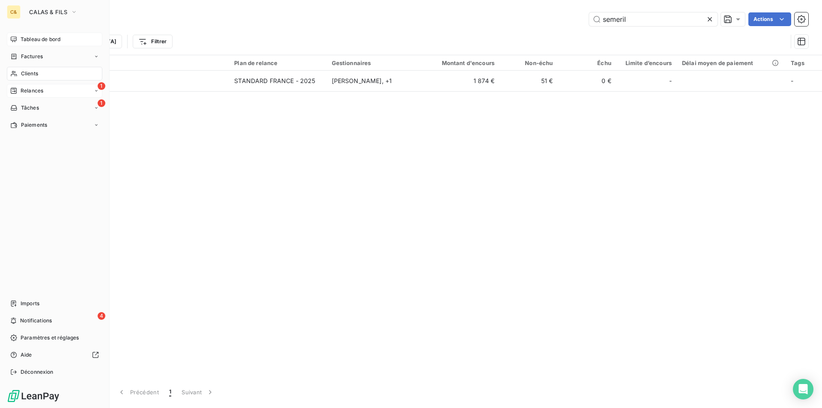
click at [37, 93] on span "Relances" at bounding box center [32, 91] width 23 height 8
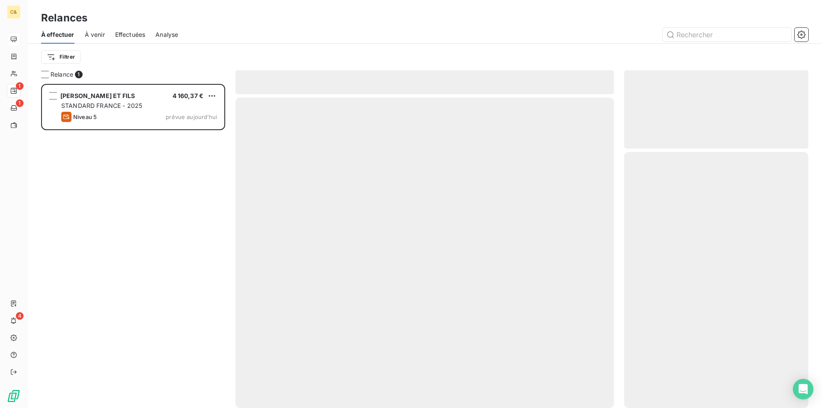
scroll to position [318, 178]
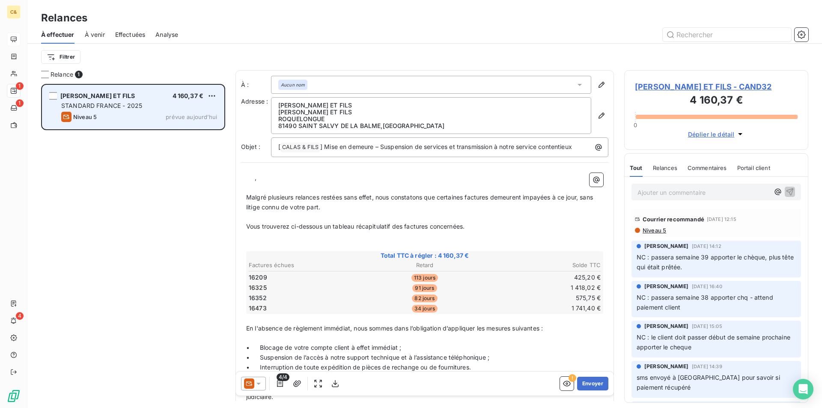
click at [145, 116] on div "Niveau 5 prévue aujourd’hui" at bounding box center [139, 117] width 156 height 10
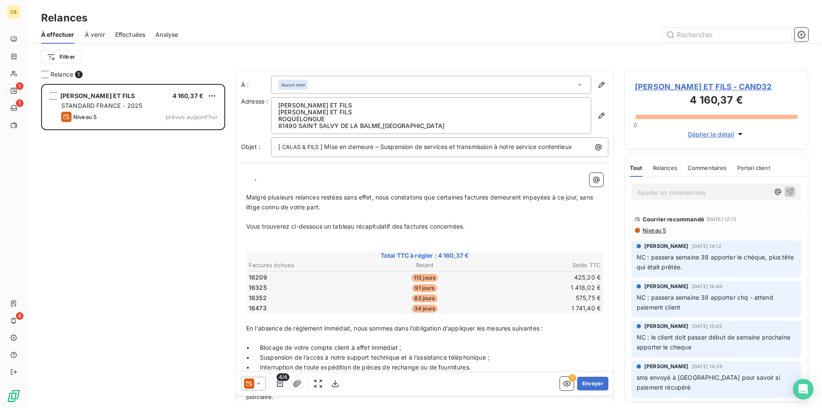
drag, startPoint x: 653, startPoint y: 90, endPoint x: 637, endPoint y: 104, distance: 21.3
click at [653, 90] on span "[PERSON_NAME] ET FILS - CAND32" at bounding box center [716, 87] width 163 height 12
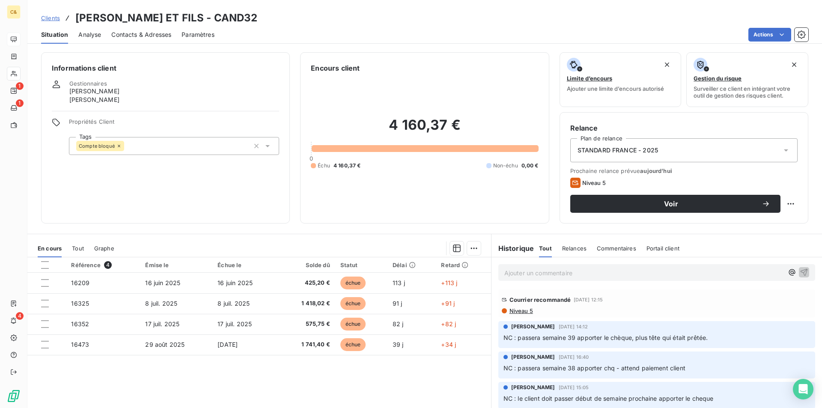
click at [559, 275] on p "Ajouter un commentaire ﻿" at bounding box center [644, 273] width 279 height 11
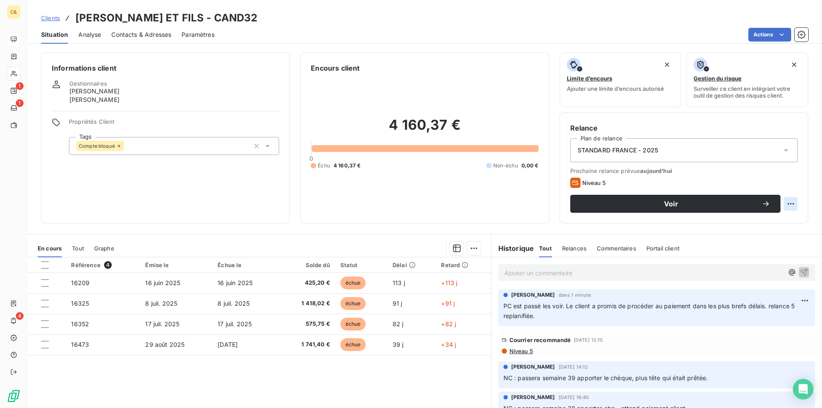
click at [787, 205] on html "C& 1 1 4 Clients [PERSON_NAME] ET FILS - CAND32 Situation Analyse Contacts & Ad…" at bounding box center [411, 204] width 822 height 408
click at [725, 225] on div "Replanifier cette action" at bounding box center [749, 223] width 77 height 14
select select "9"
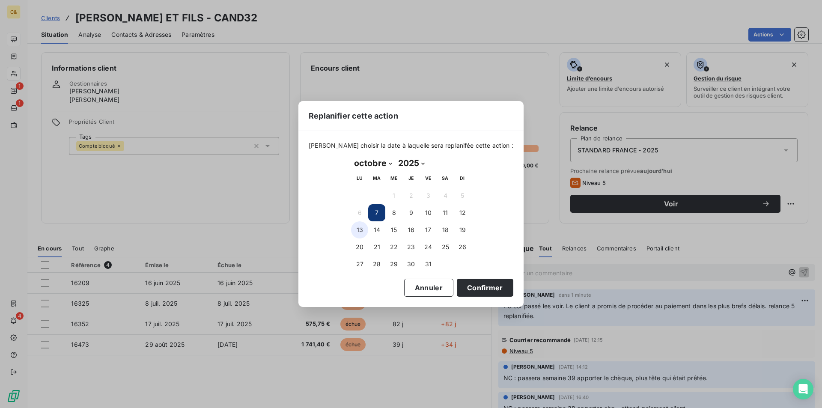
click at [363, 229] on button "13" at bounding box center [359, 229] width 17 height 17
click at [467, 289] on button "Confirmer" at bounding box center [485, 288] width 57 height 18
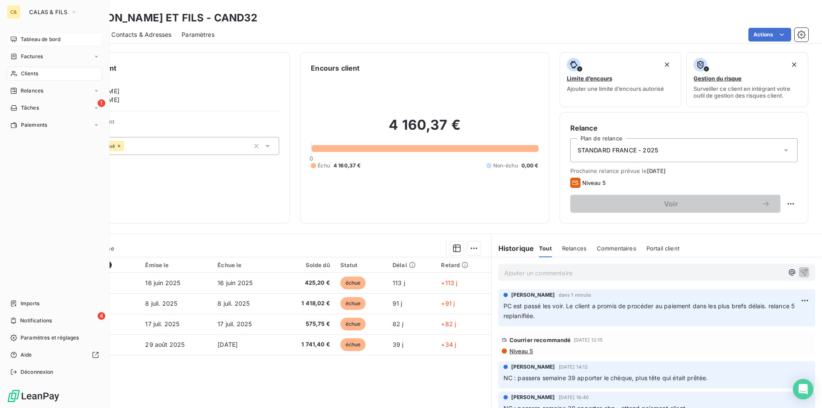
drag, startPoint x: 27, startPoint y: 71, endPoint x: 29, endPoint y: 63, distance: 7.7
click at [27, 71] on span "Clients" at bounding box center [29, 74] width 17 height 8
click at [30, 92] on span "Relances" at bounding box center [32, 91] width 23 height 8
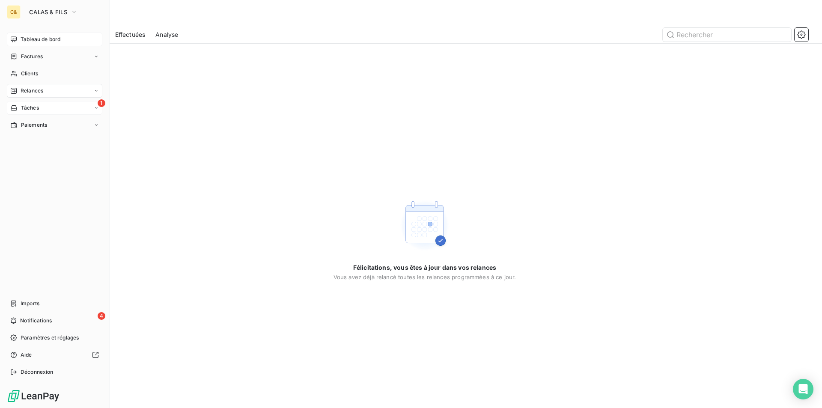
click at [25, 105] on span "Tâches" at bounding box center [30, 108] width 18 height 8
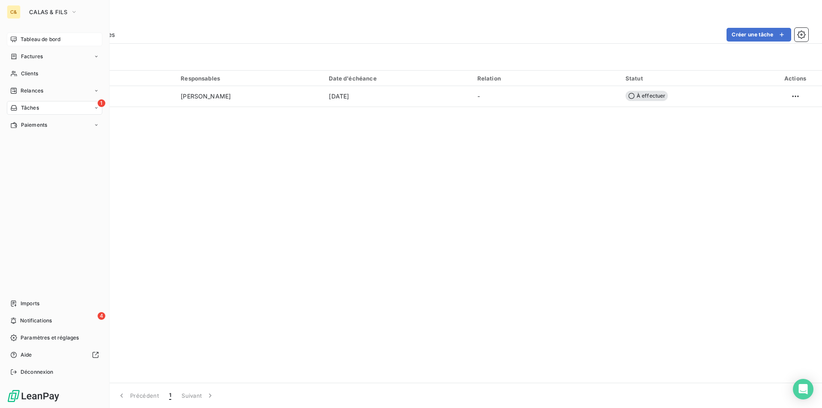
drag, startPoint x: 28, startPoint y: 37, endPoint x: 54, endPoint y: 42, distance: 25.8
click at [28, 37] on span "Tableau de bord" at bounding box center [41, 40] width 40 height 8
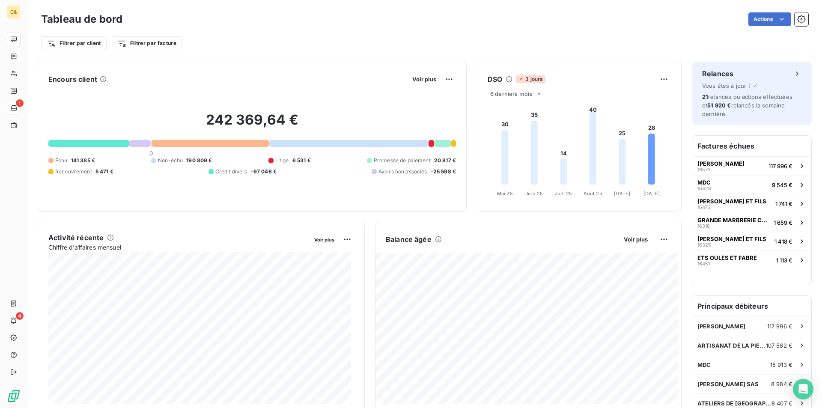
drag, startPoint x: 434, startPoint y: 142, endPoint x: 431, endPoint y: 165, distance: 22.9
click at [434, 142] on div at bounding box center [443, 143] width 18 height 7
click at [438, 146] on div at bounding box center [443, 143] width 18 height 7
click at [431, 80] on span "Voir plus" at bounding box center [424, 79] width 24 height 7
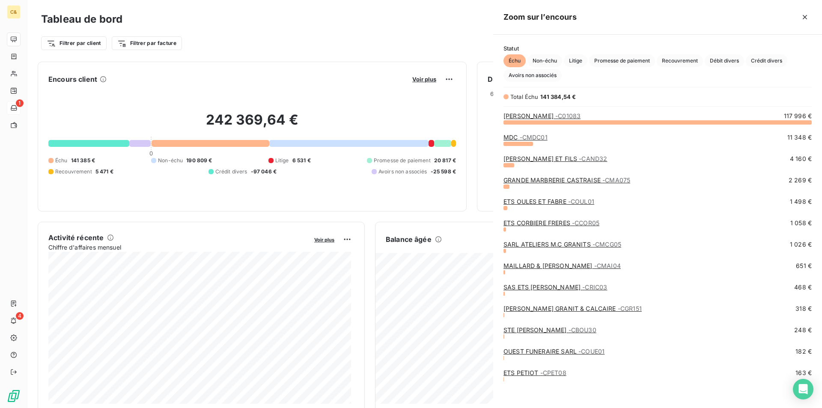
scroll to position [280, 323]
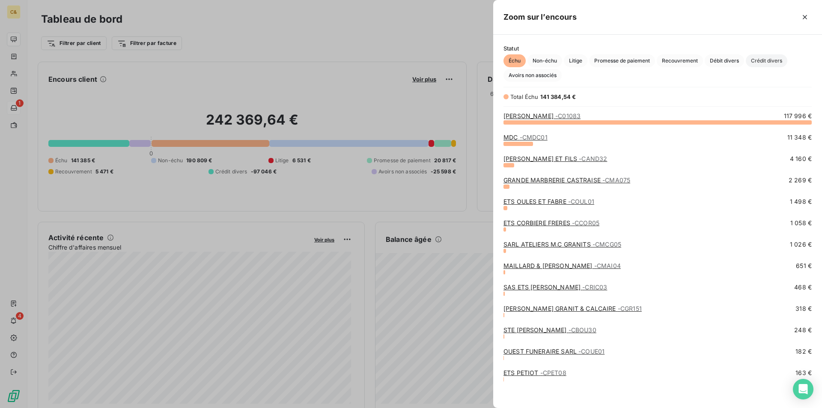
click at [768, 60] on span "Crédit divers" at bounding box center [767, 60] width 42 height 13
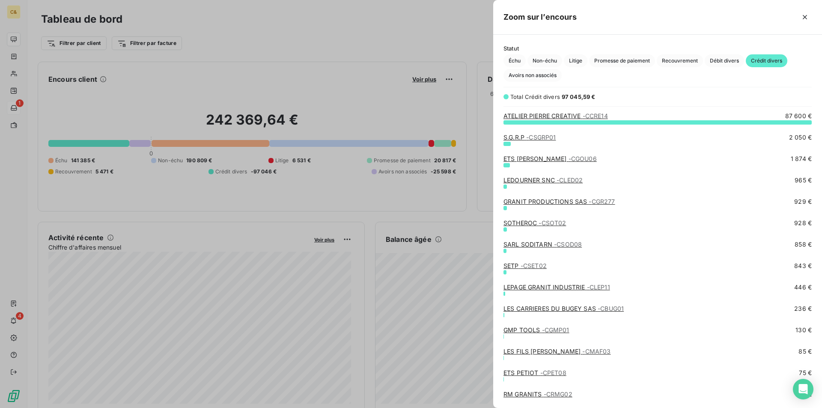
click at [533, 137] on span "- CSGRP01" at bounding box center [541, 137] width 30 height 7
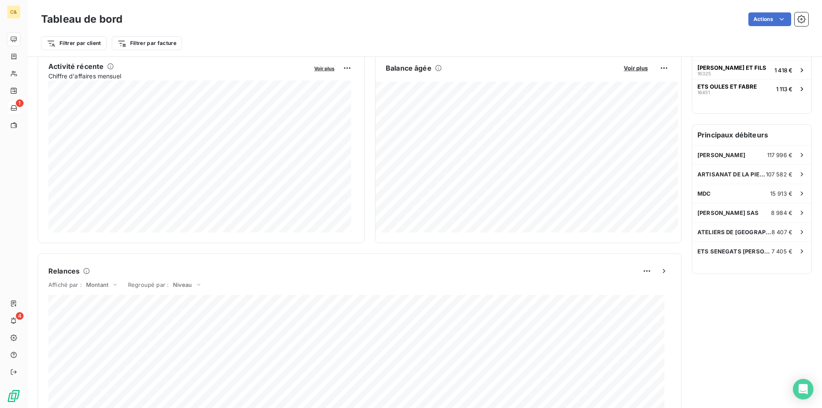
scroll to position [257, 0]
